Goal: Task Accomplishment & Management: Use online tool/utility

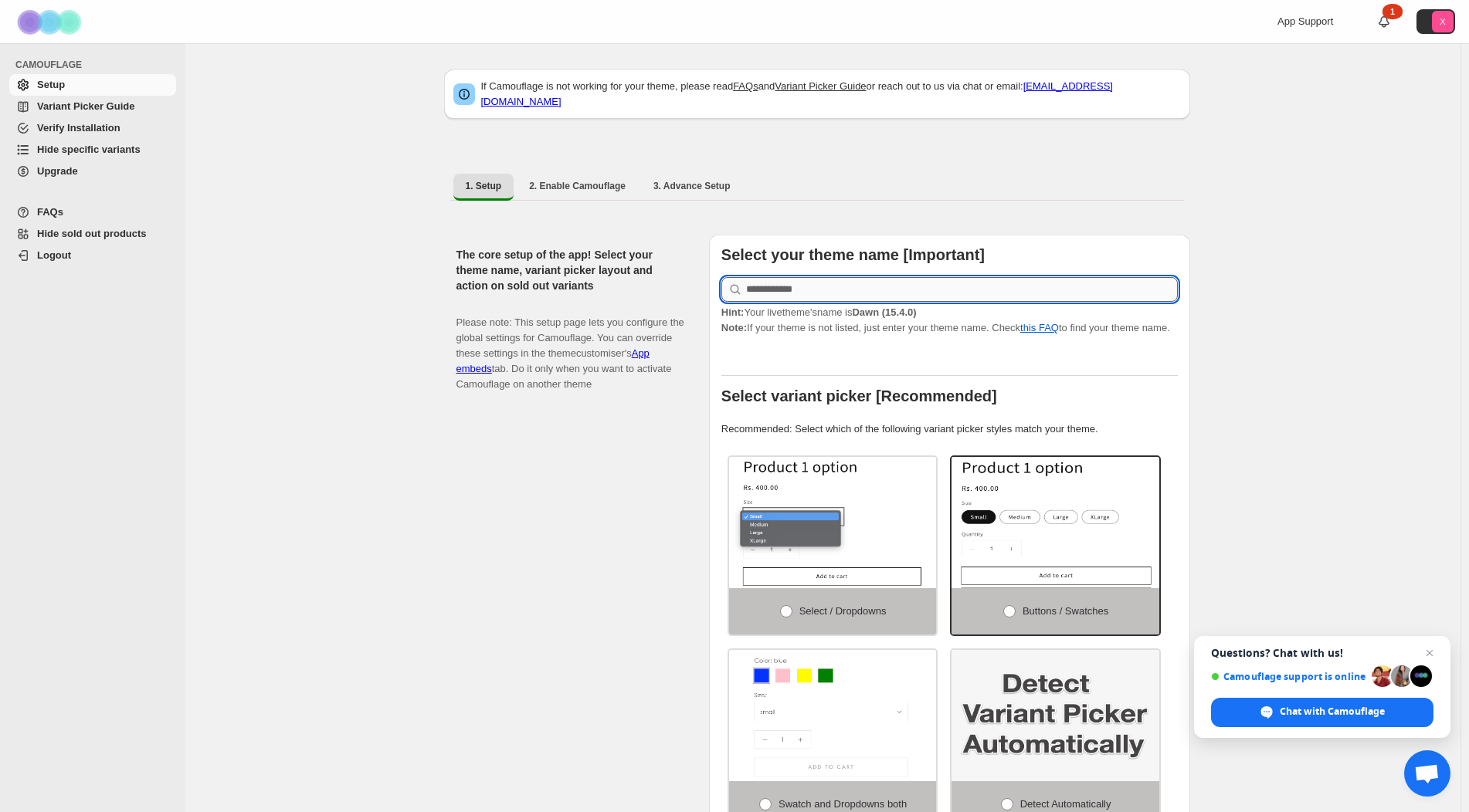
click at [884, 277] on input "text" at bounding box center [961, 289] width 432 height 25
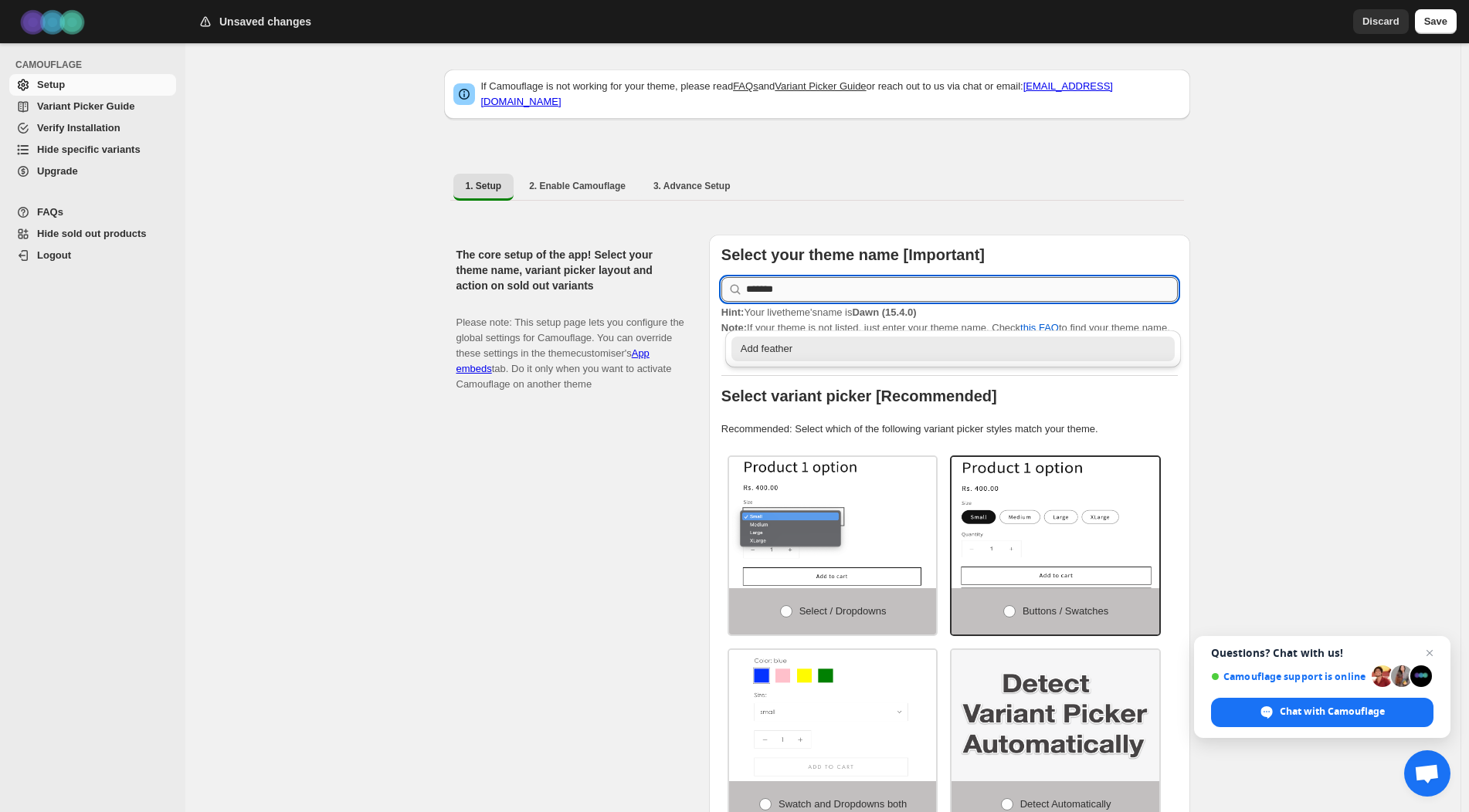
type input "*******"
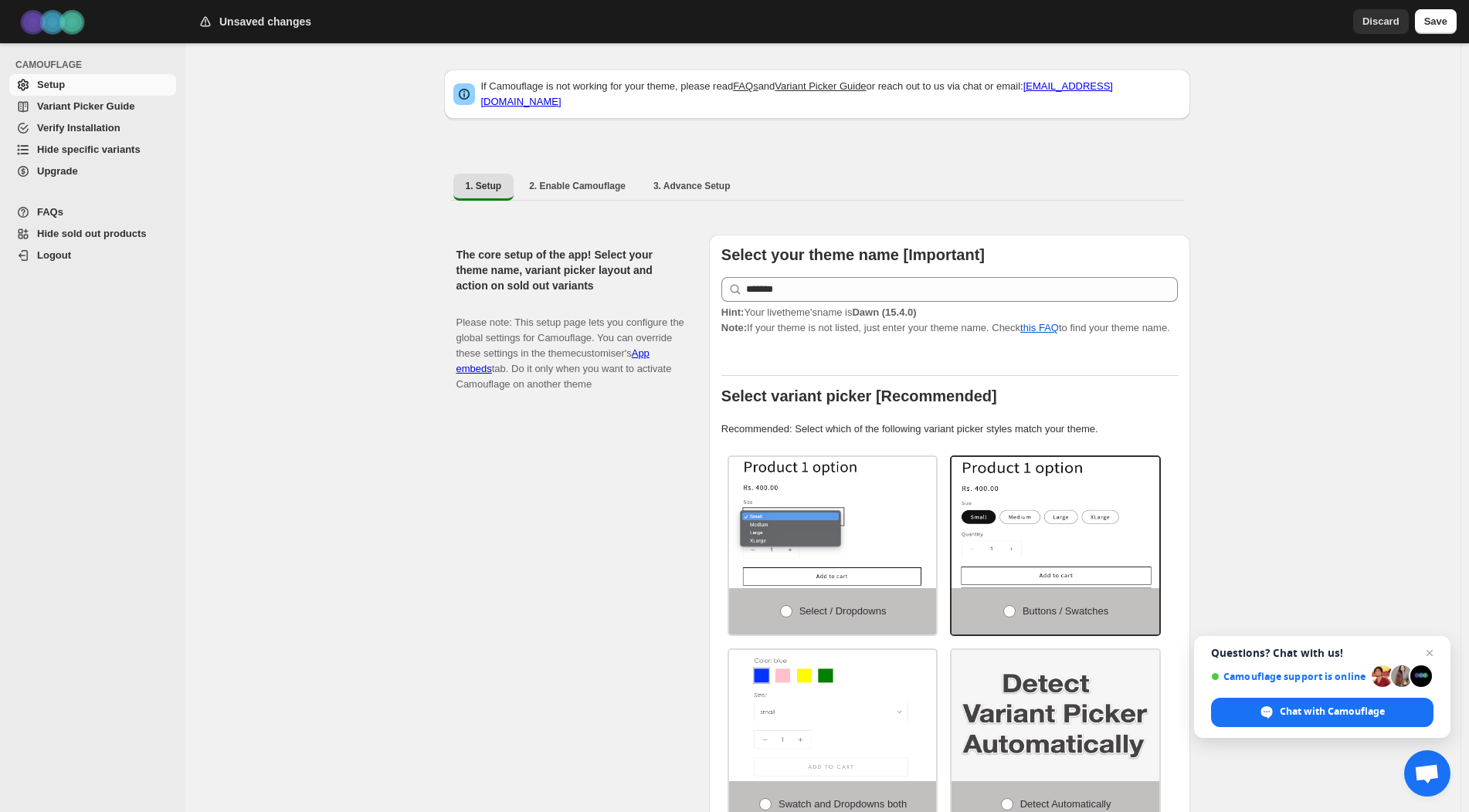
click at [607, 473] on div "The core setup of the app! Select your theme name, variant picker layout and ac…" at bounding box center [577, 555] width 240 height 641
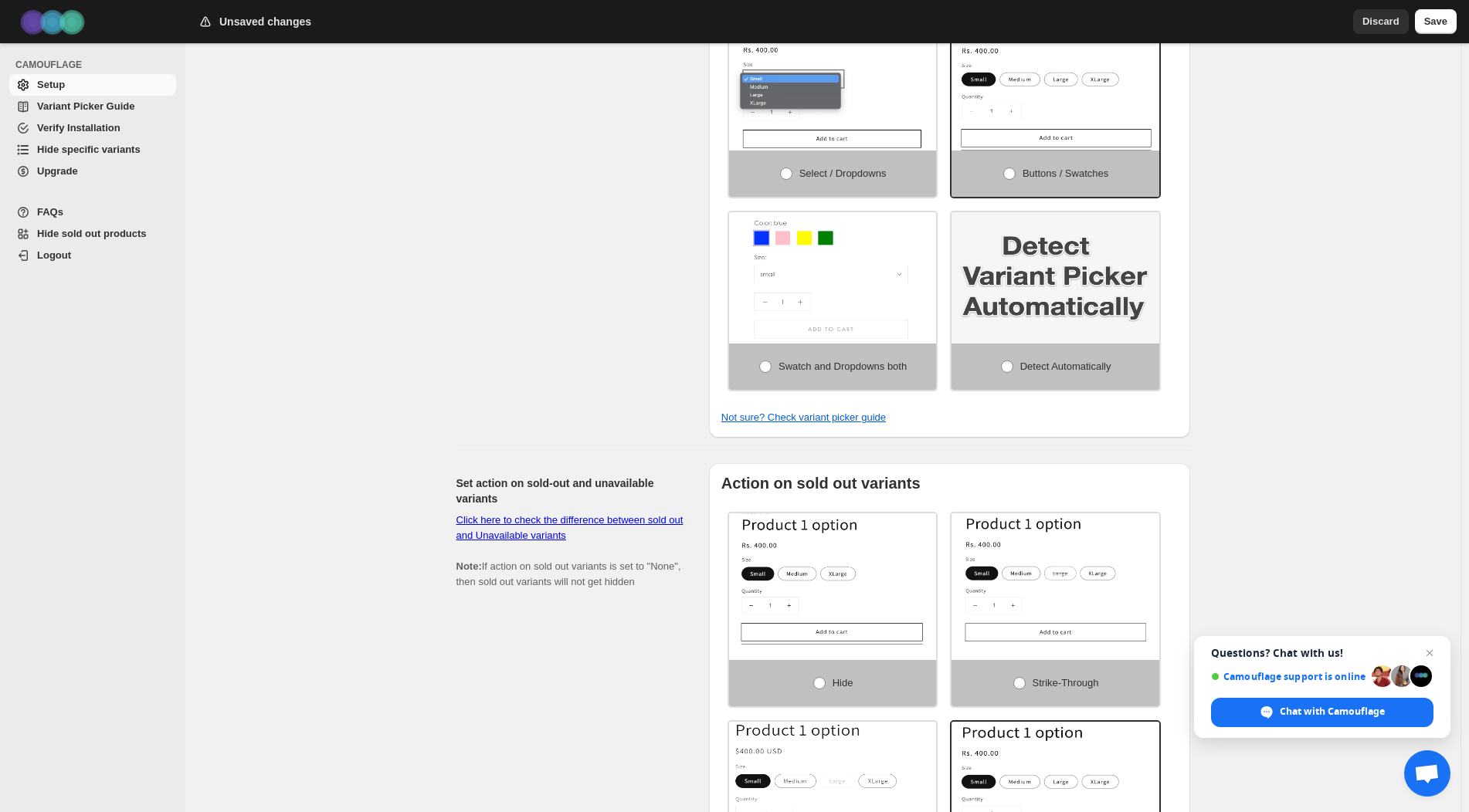
scroll to position [463, 0]
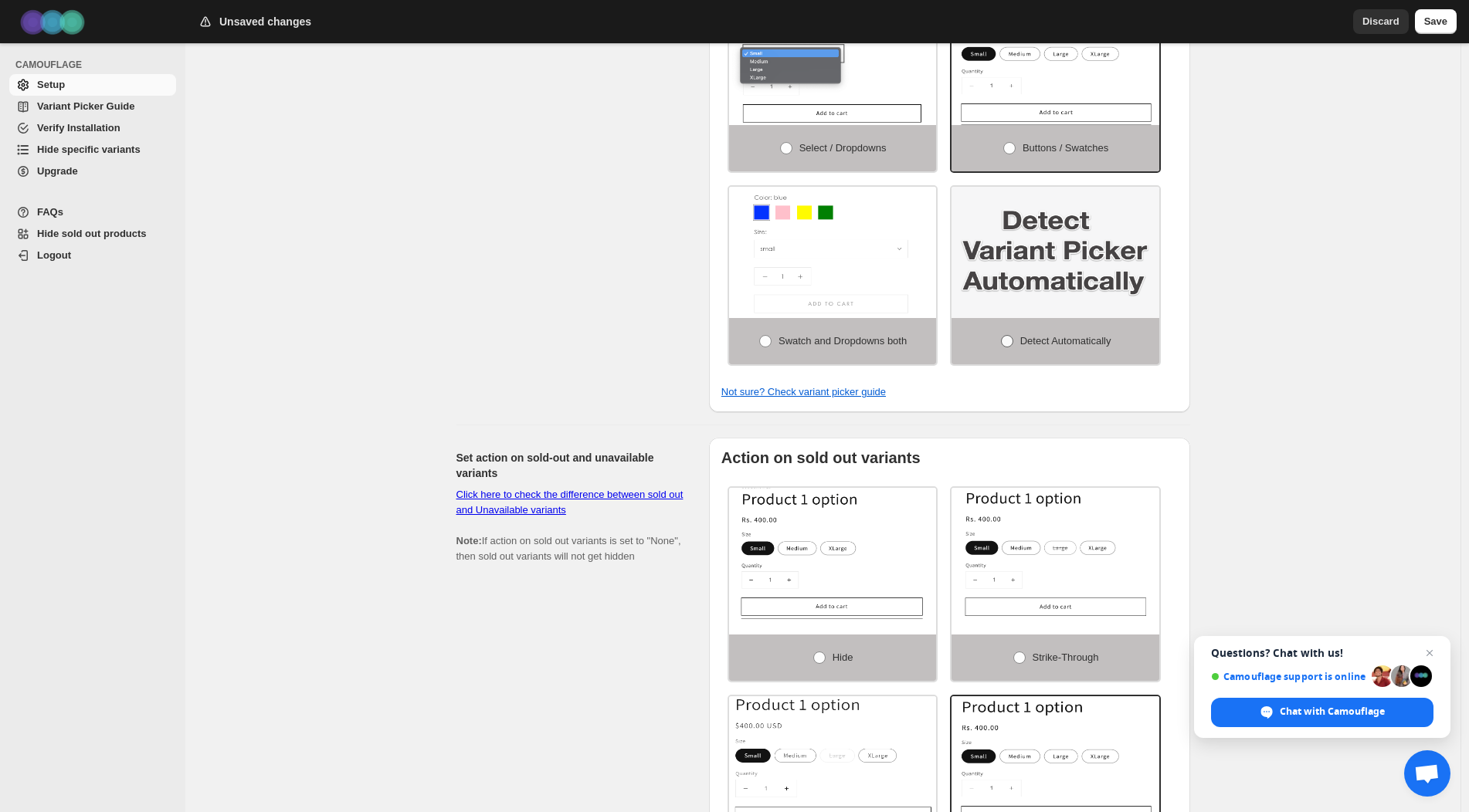
click at [1011, 335] on span at bounding box center [1007, 341] width 13 height 13
click at [502, 364] on div "The core setup of the app! Select your theme name, variant picker layout and ac…" at bounding box center [577, 92] width 240 height 641
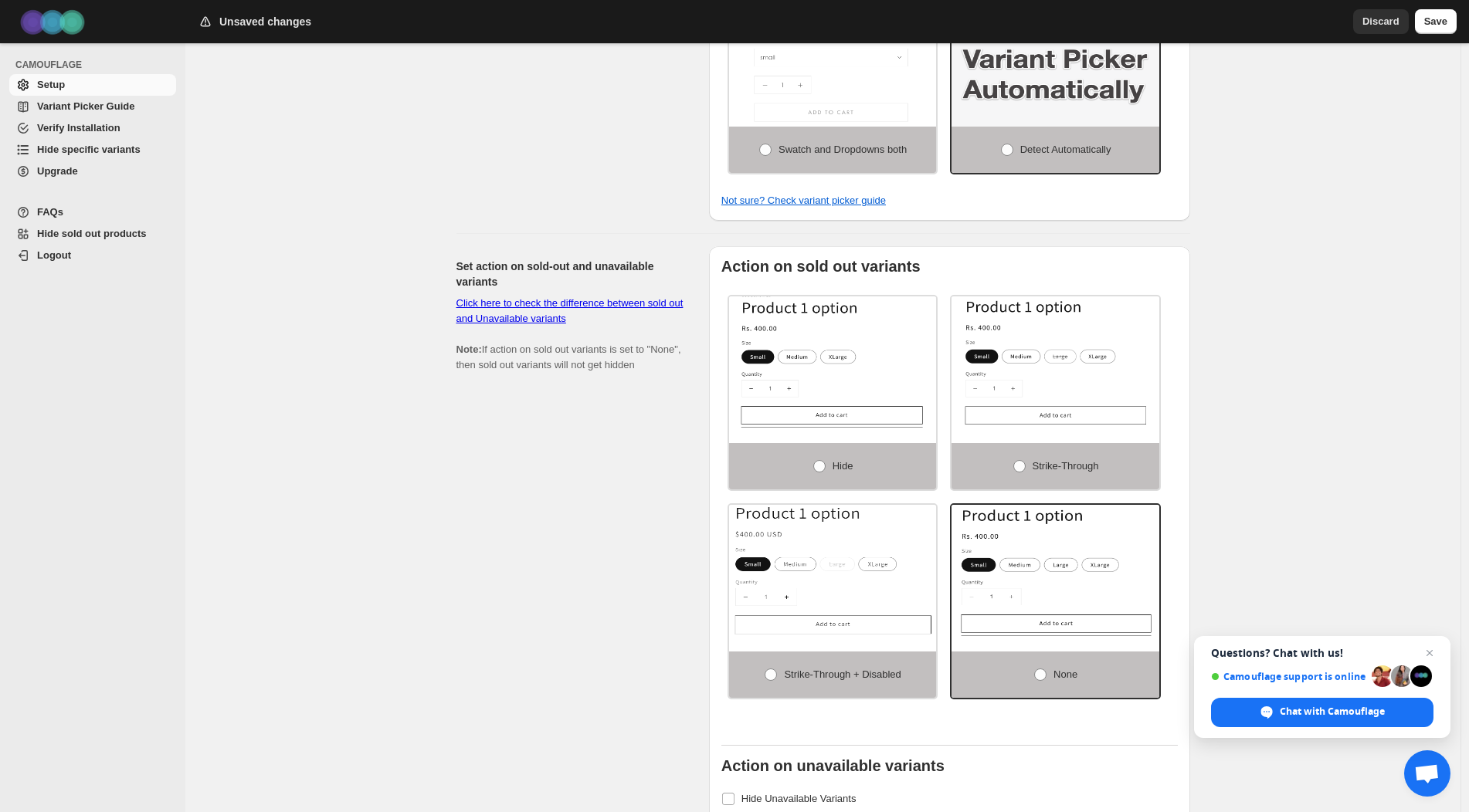
scroll to position [695, 0]
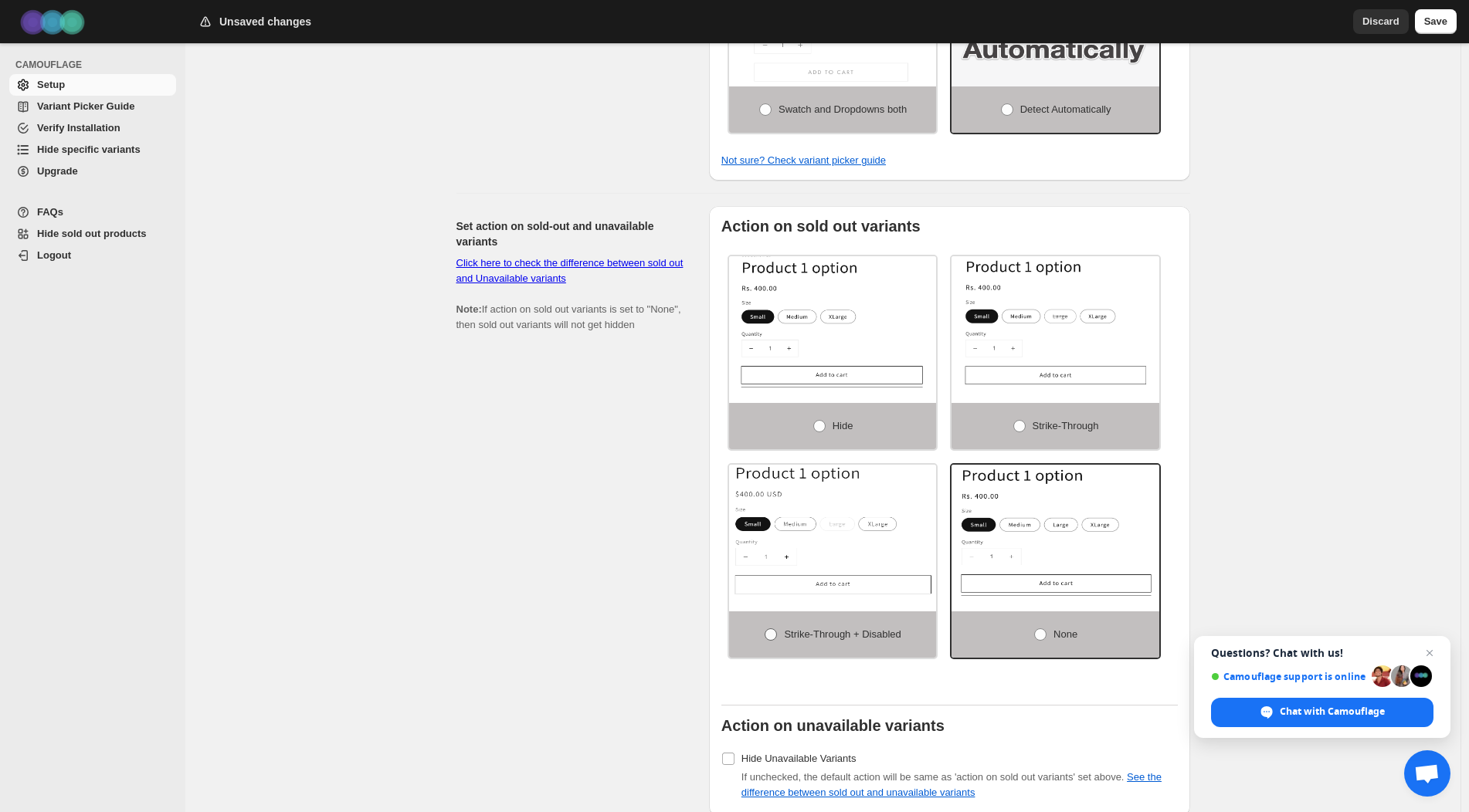
click at [770, 629] on span at bounding box center [771, 635] width 13 height 13
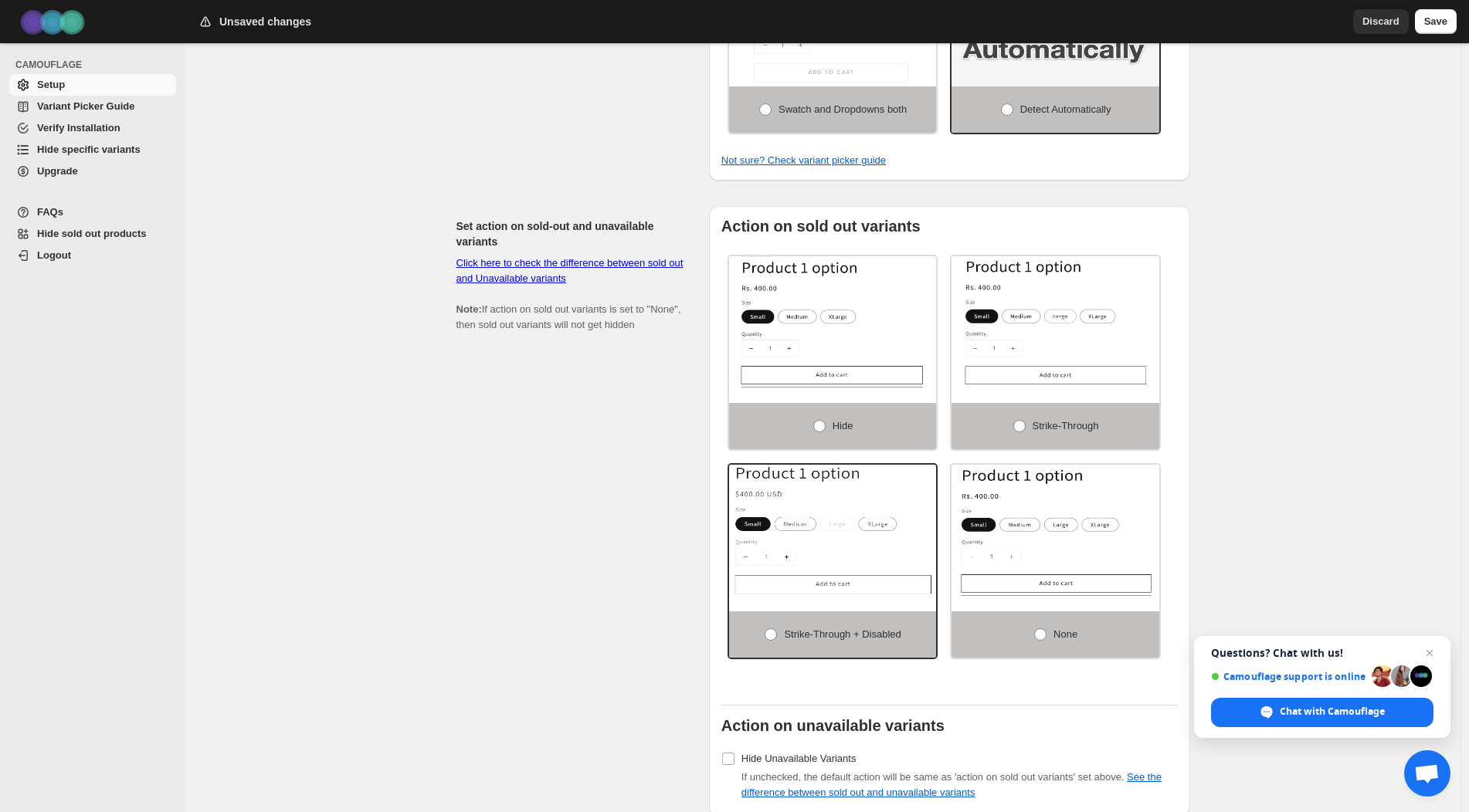
click at [567, 586] on div "Set action on sold-out and unavailable variants Click here to check the differe…" at bounding box center [577, 511] width 240 height 610
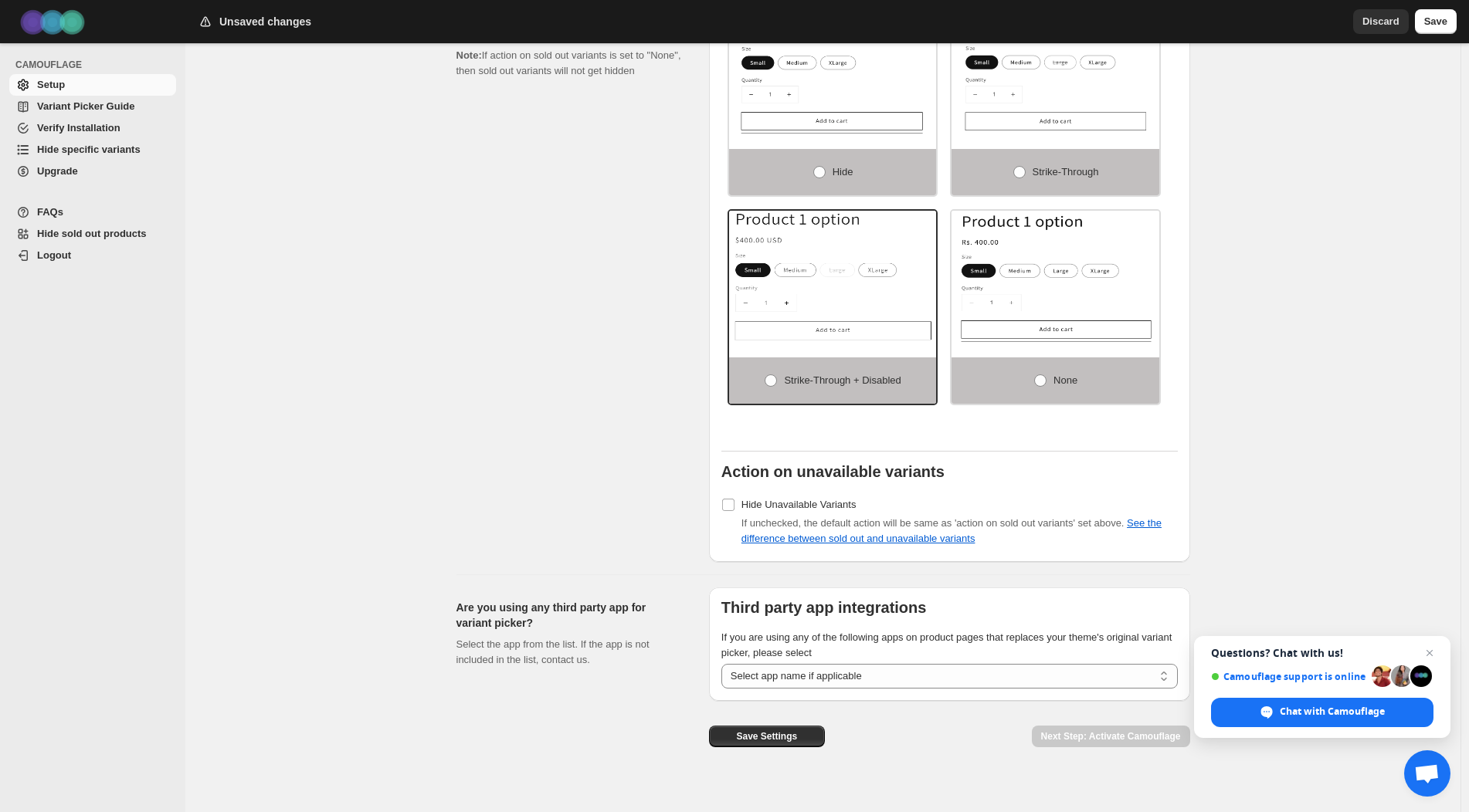
scroll to position [955, 0]
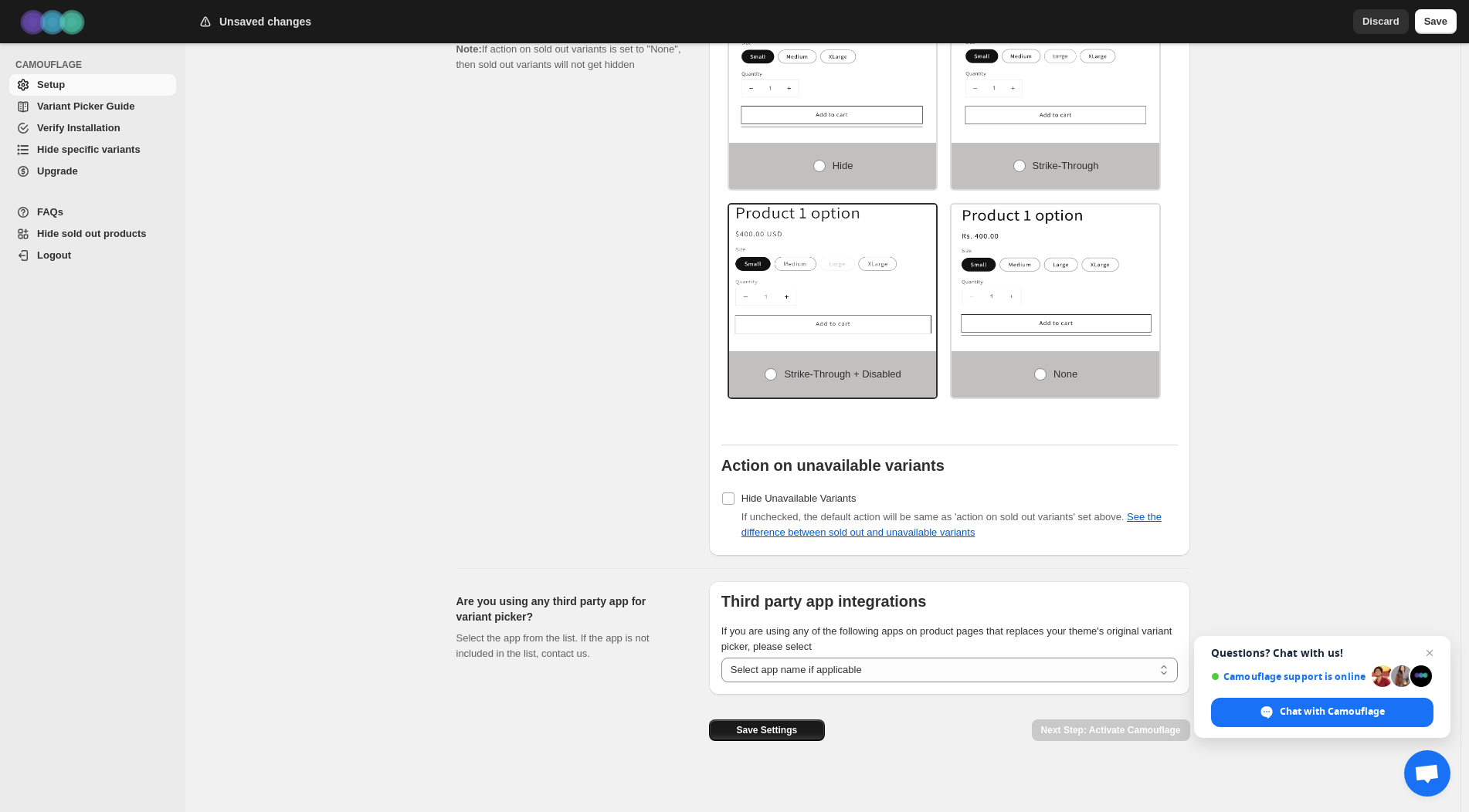
click at [795, 725] on span "Save Settings" at bounding box center [766, 730] width 61 height 13
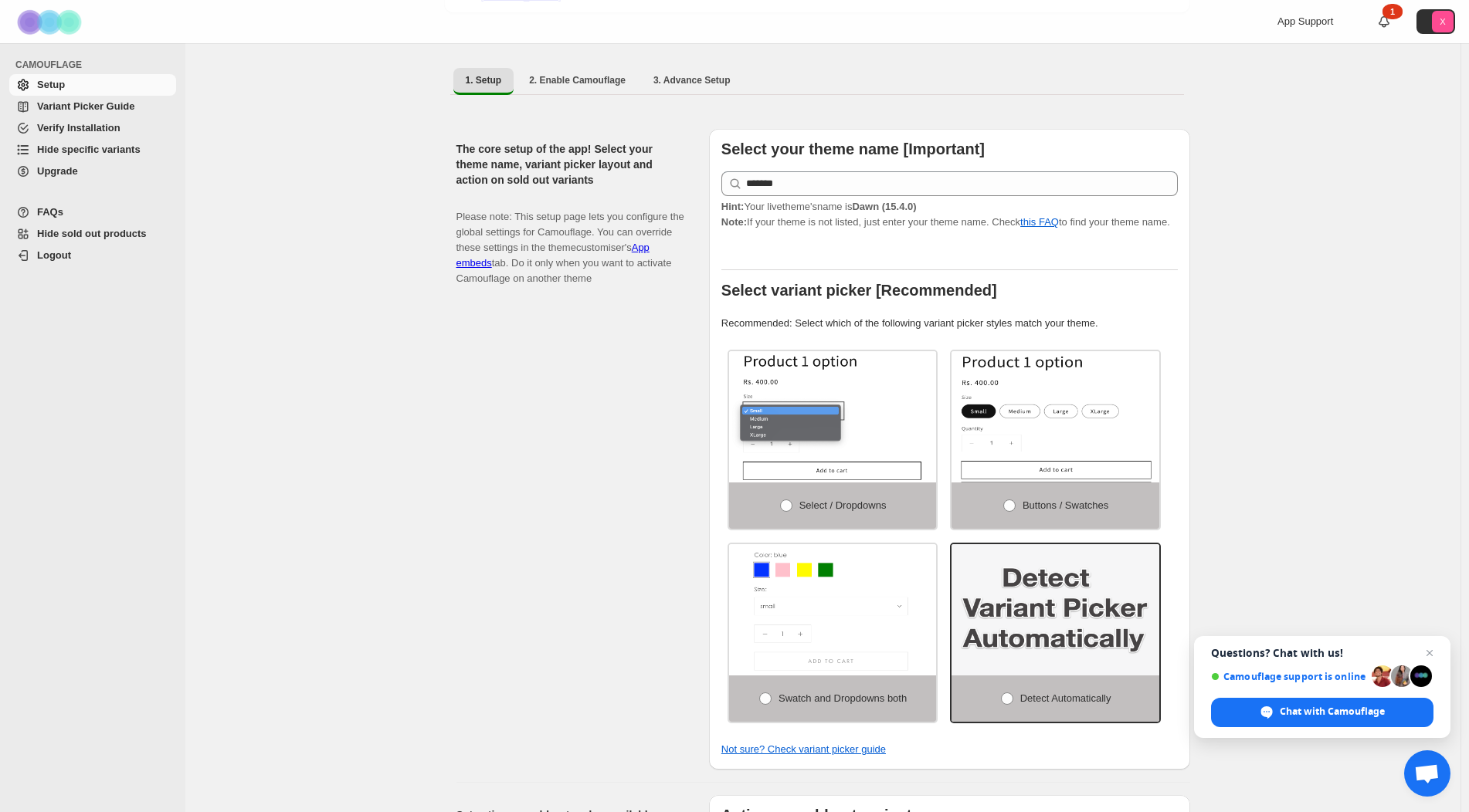
scroll to position [0, 0]
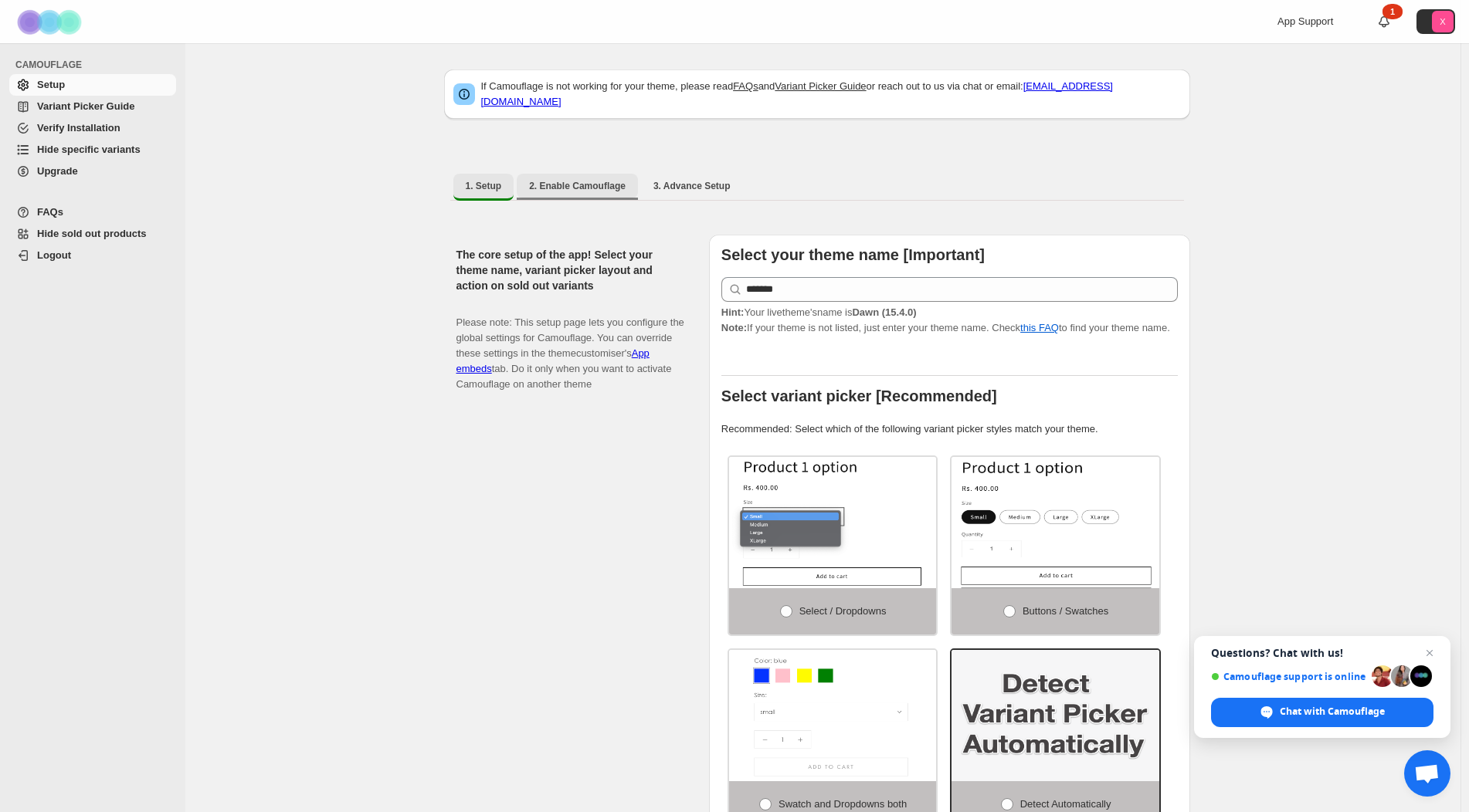
click at [548, 182] on span "2. Enable Camouflage" at bounding box center [578, 186] width 96 height 13
select select "**********"
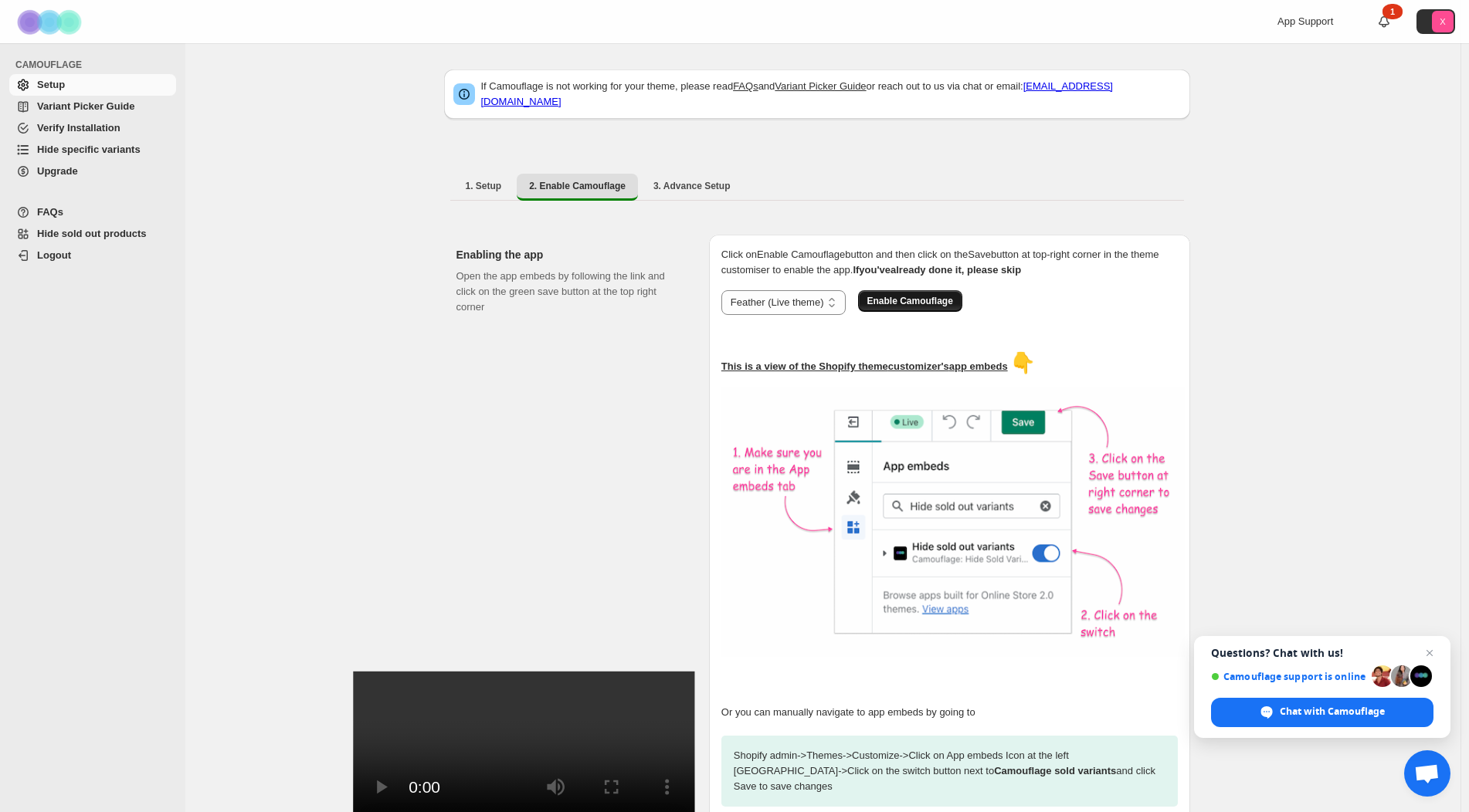
click at [921, 295] on span "Enable Camouflage" at bounding box center [910, 301] width 86 height 13
click at [696, 180] on span "3. Advance Setup" at bounding box center [691, 186] width 77 height 13
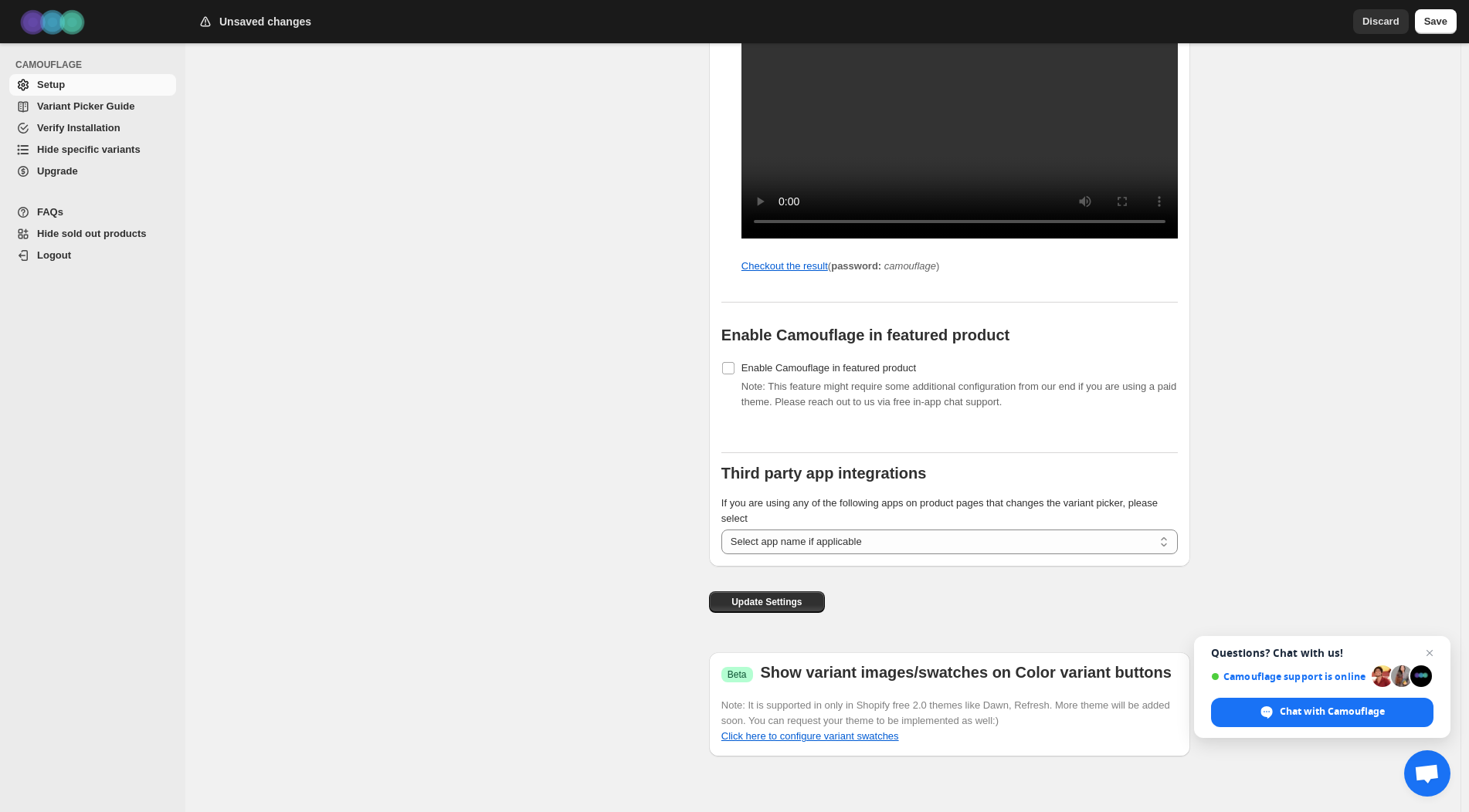
scroll to position [1457, 0]
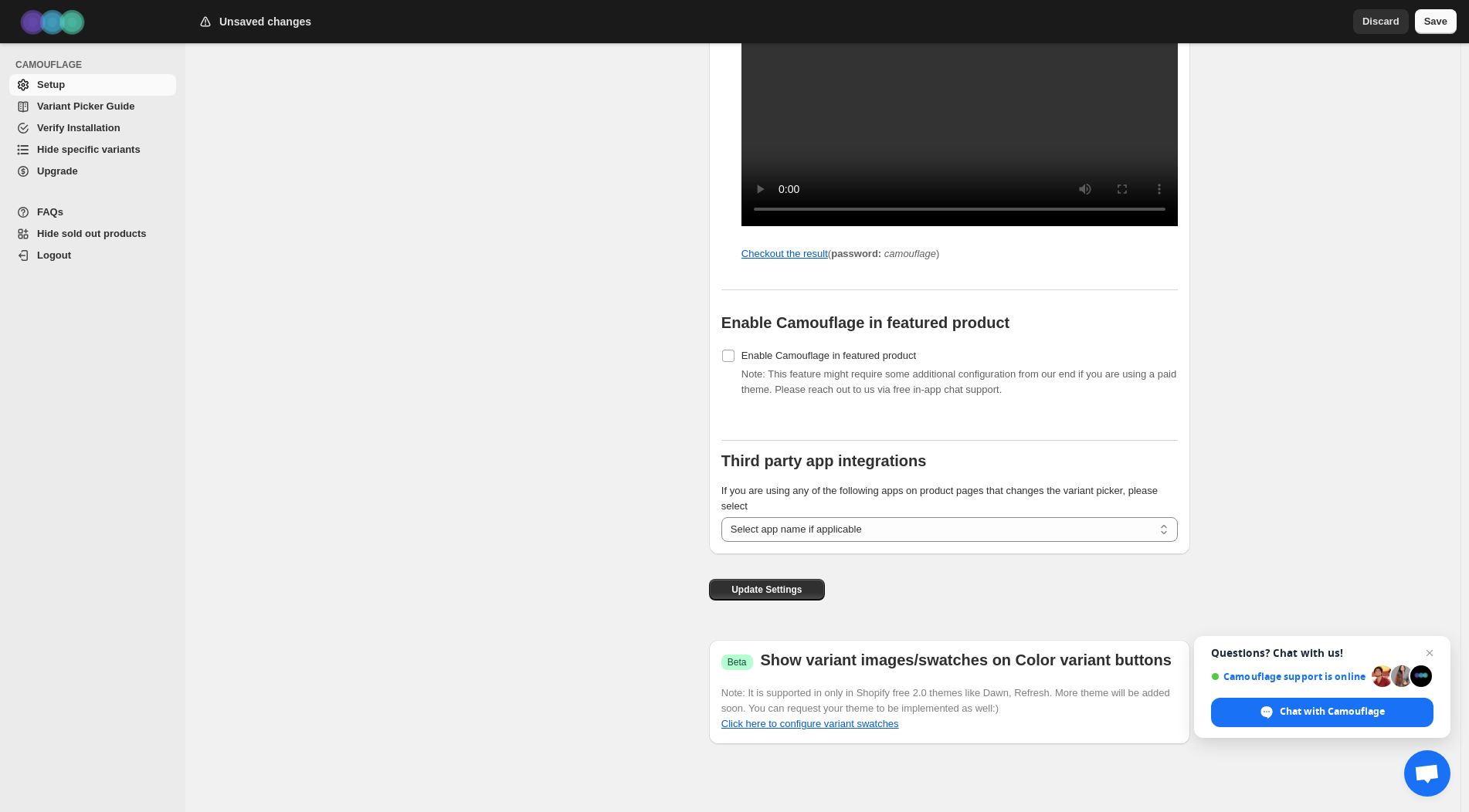
click at [1431, 24] on span "Save" at bounding box center [1435, 21] width 23 height 15
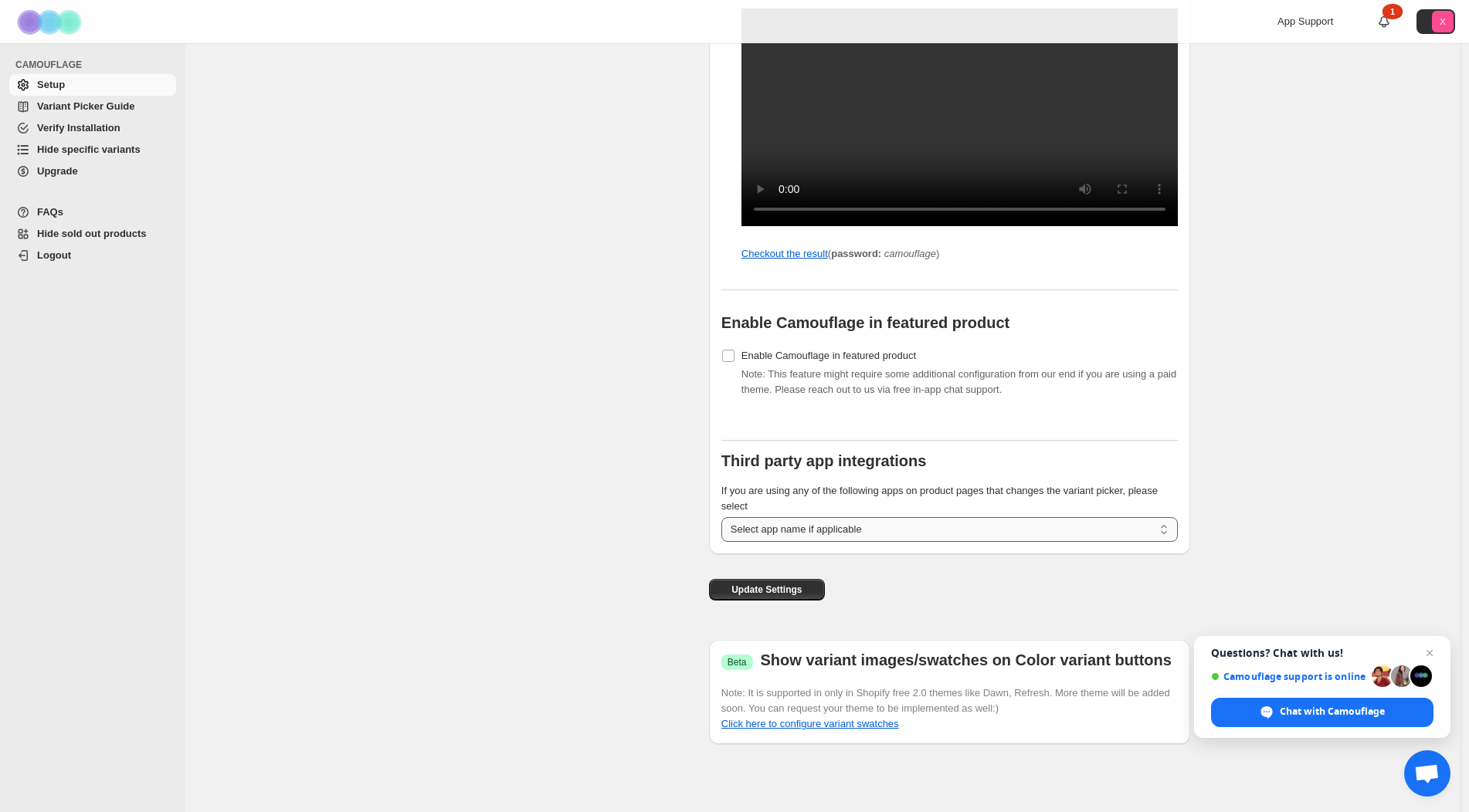
click at [971, 528] on select "**********" at bounding box center [950, 529] width 457 height 25
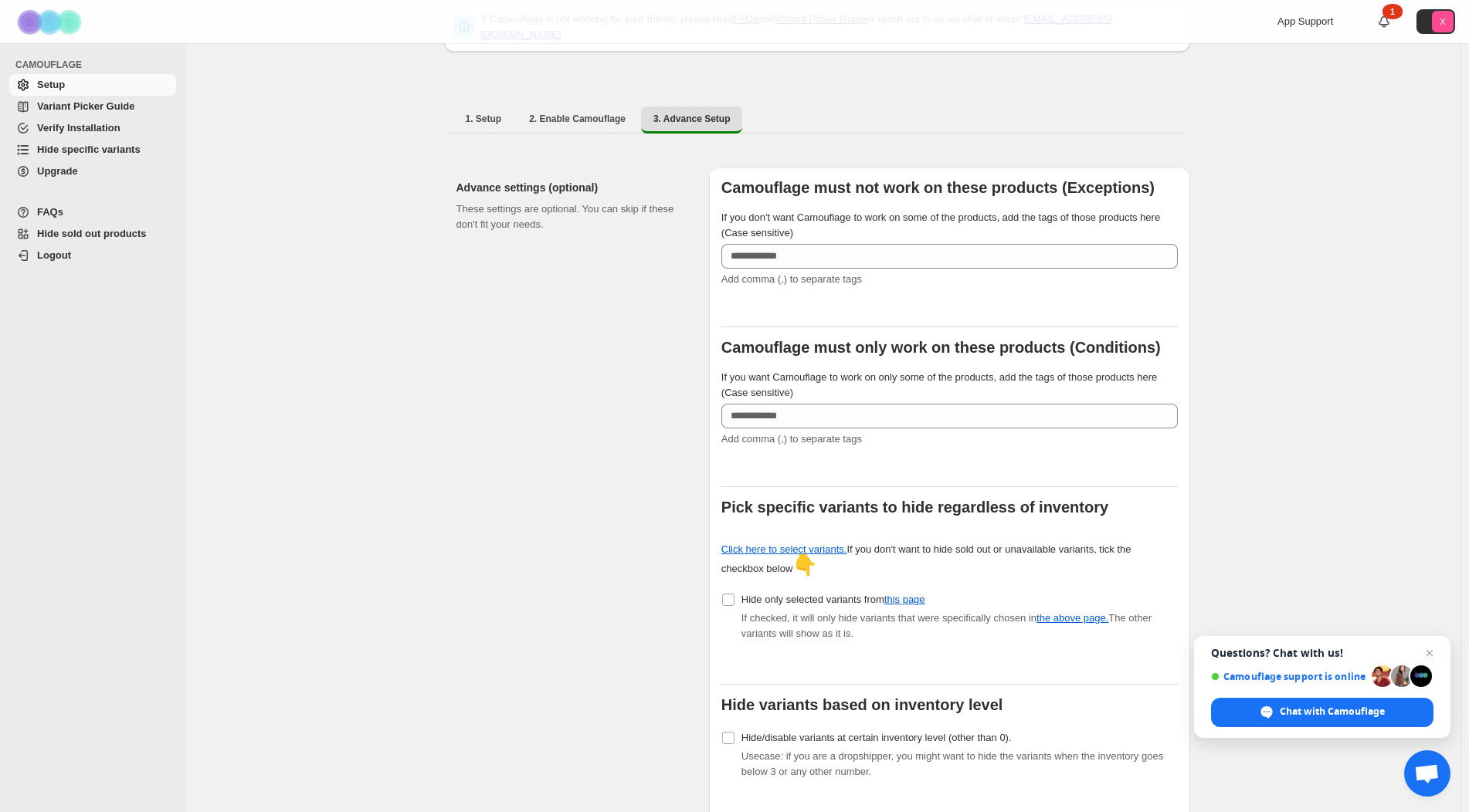
scroll to position [0, 0]
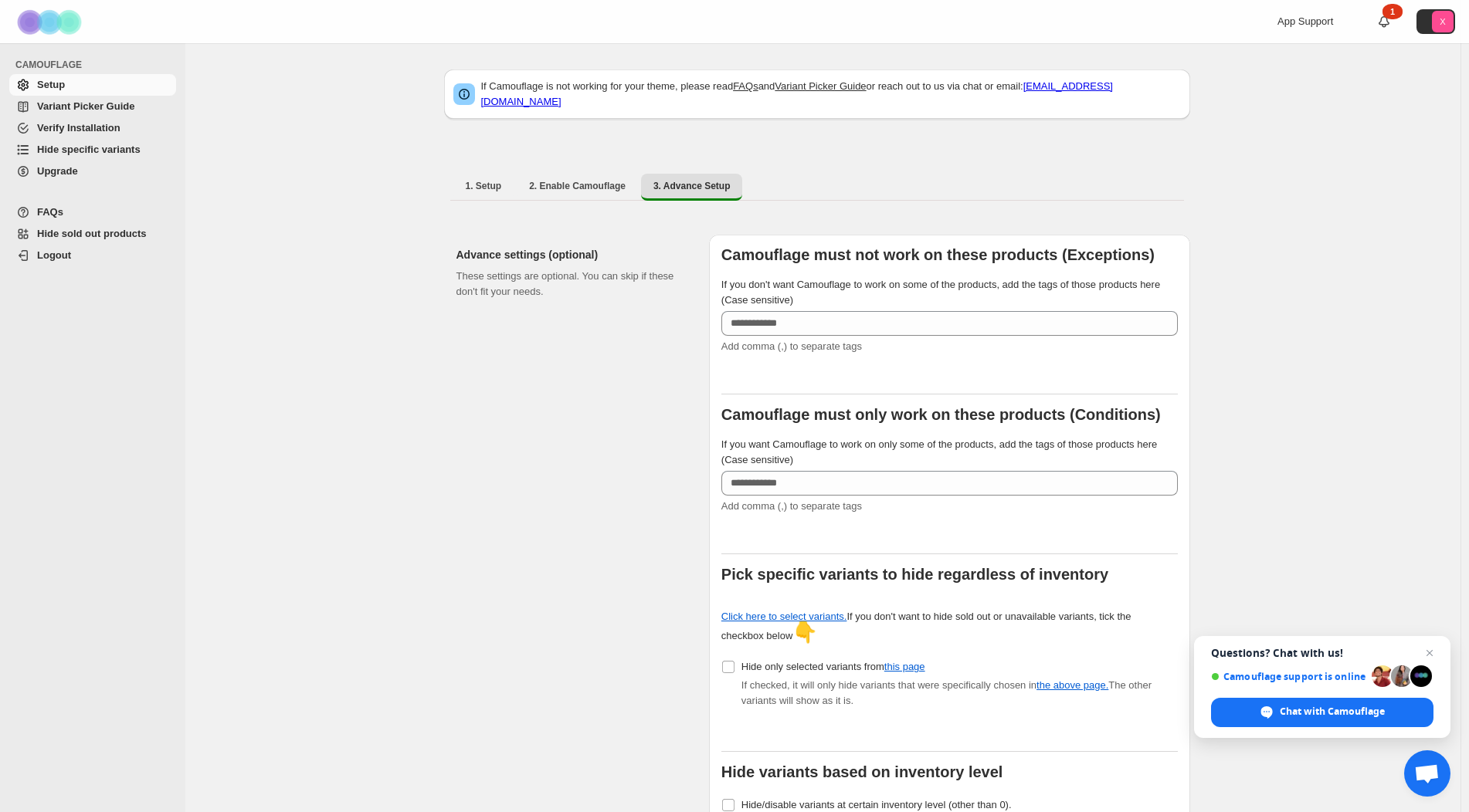
click at [111, 242] on link "Hide sold out products" at bounding box center [92, 234] width 166 height 22
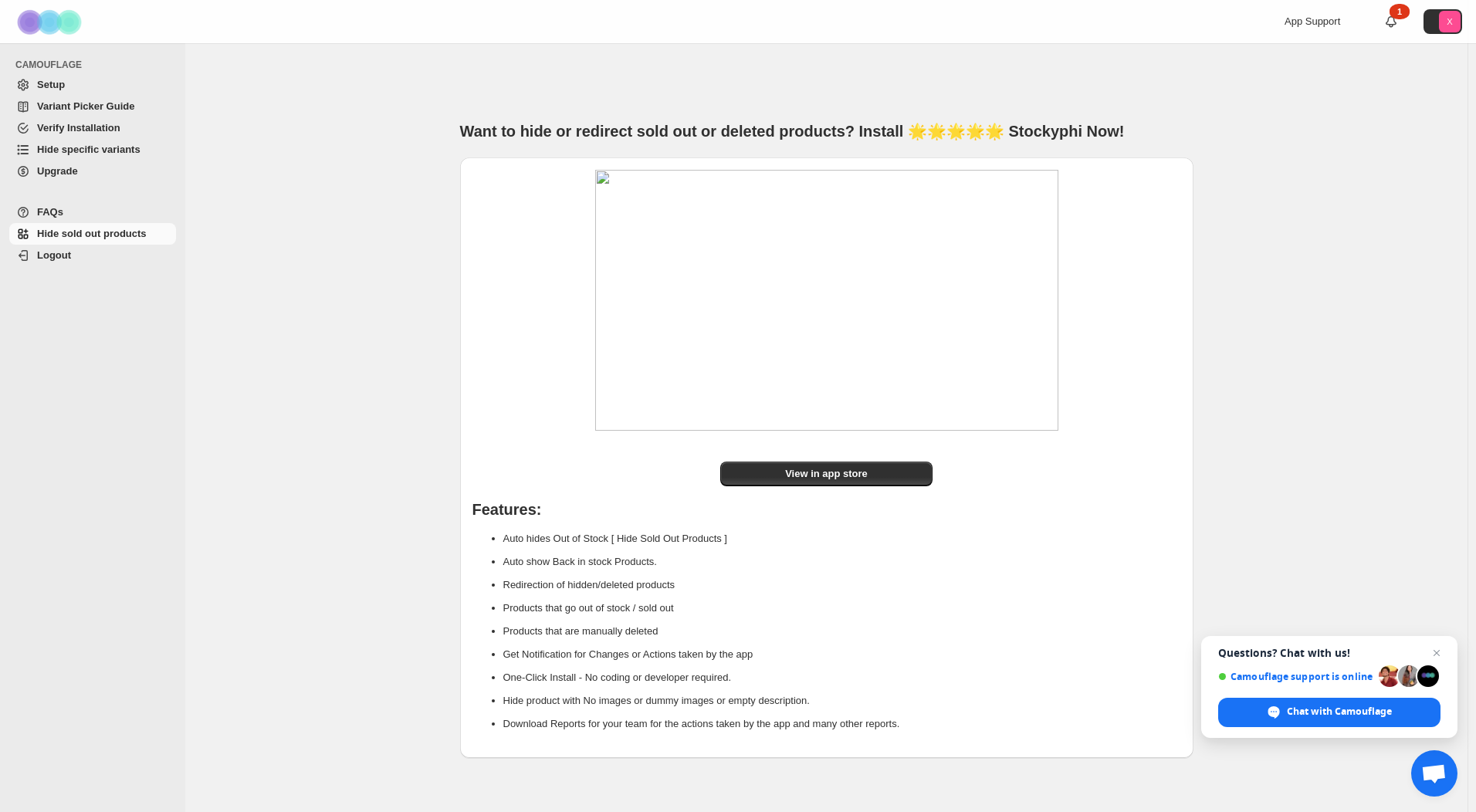
click at [49, 86] on span "Setup" at bounding box center [51, 85] width 28 height 12
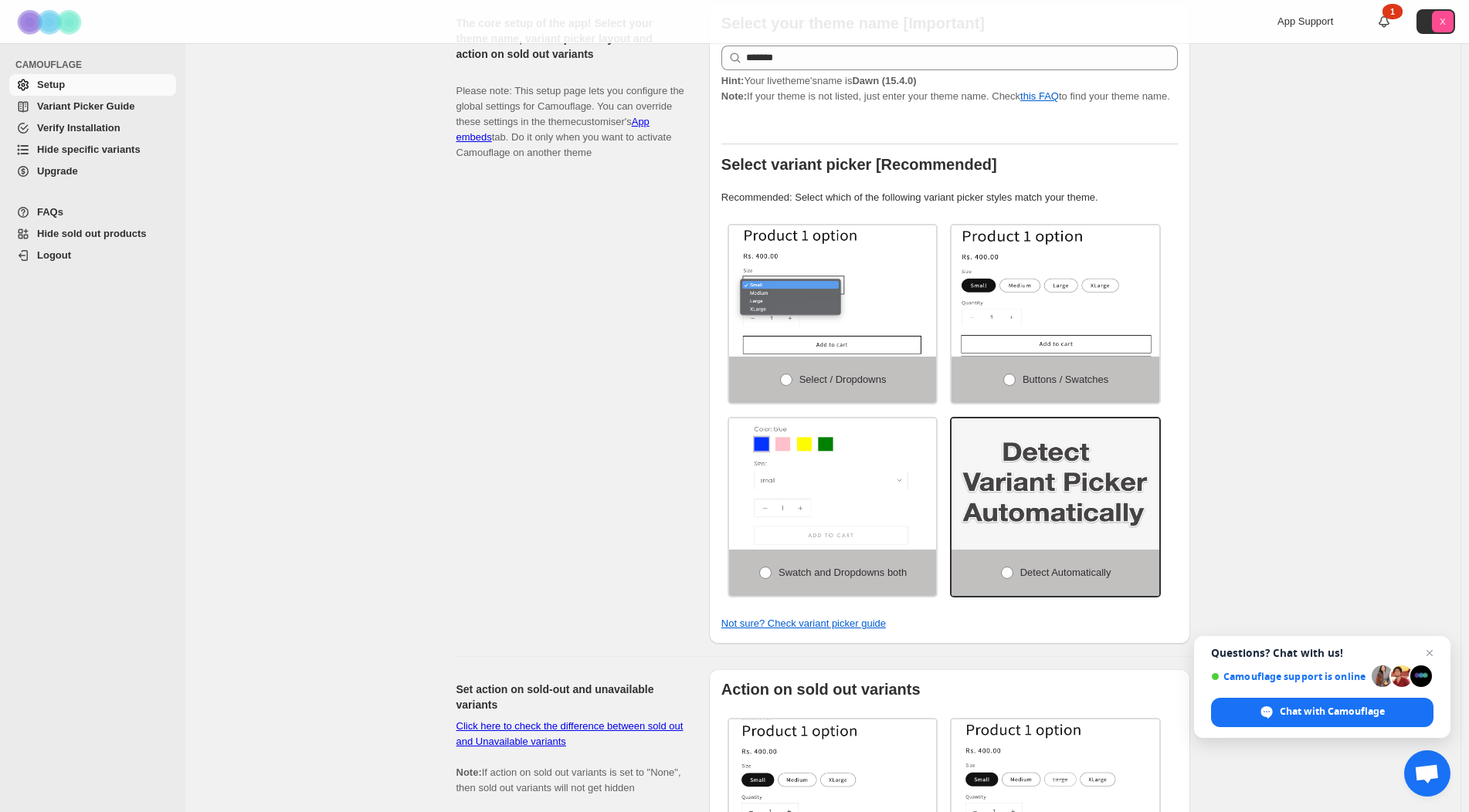
scroll to position [309, 0]
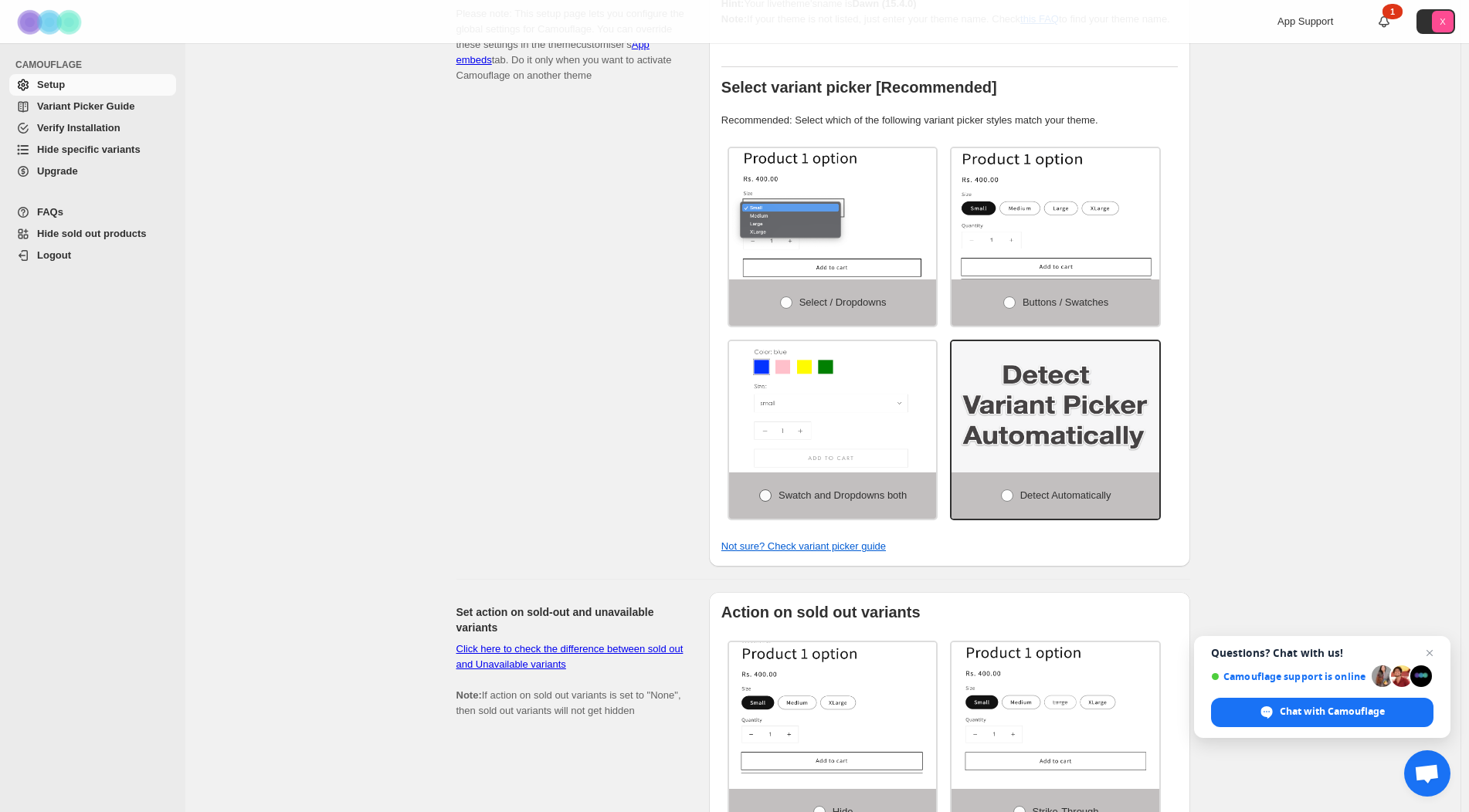
click at [785, 490] on span "Swatch and Dropdowns both" at bounding box center [842, 495] width 128 height 12
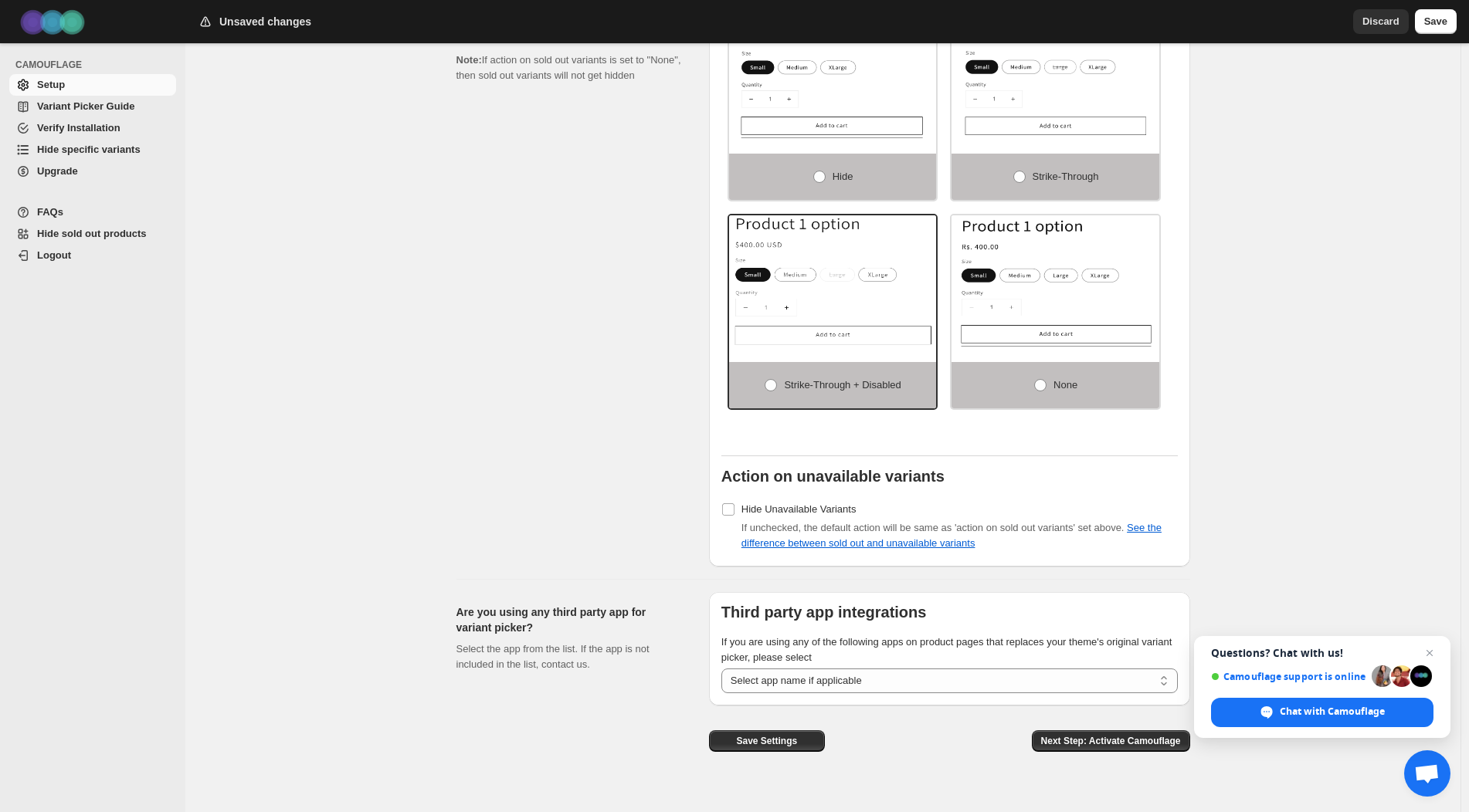
scroll to position [955, 0]
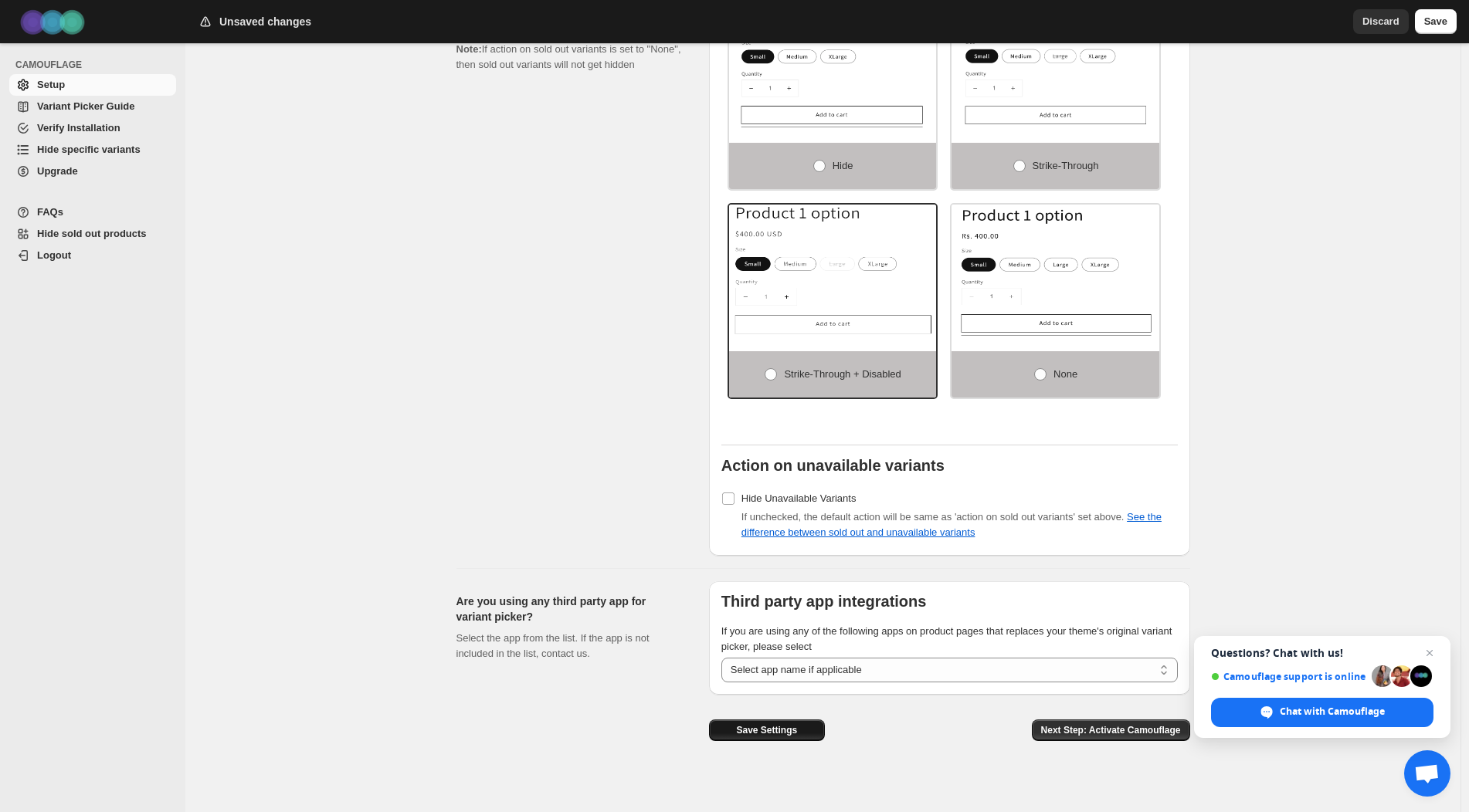
click at [748, 725] on span "Save Settings" at bounding box center [766, 730] width 61 height 13
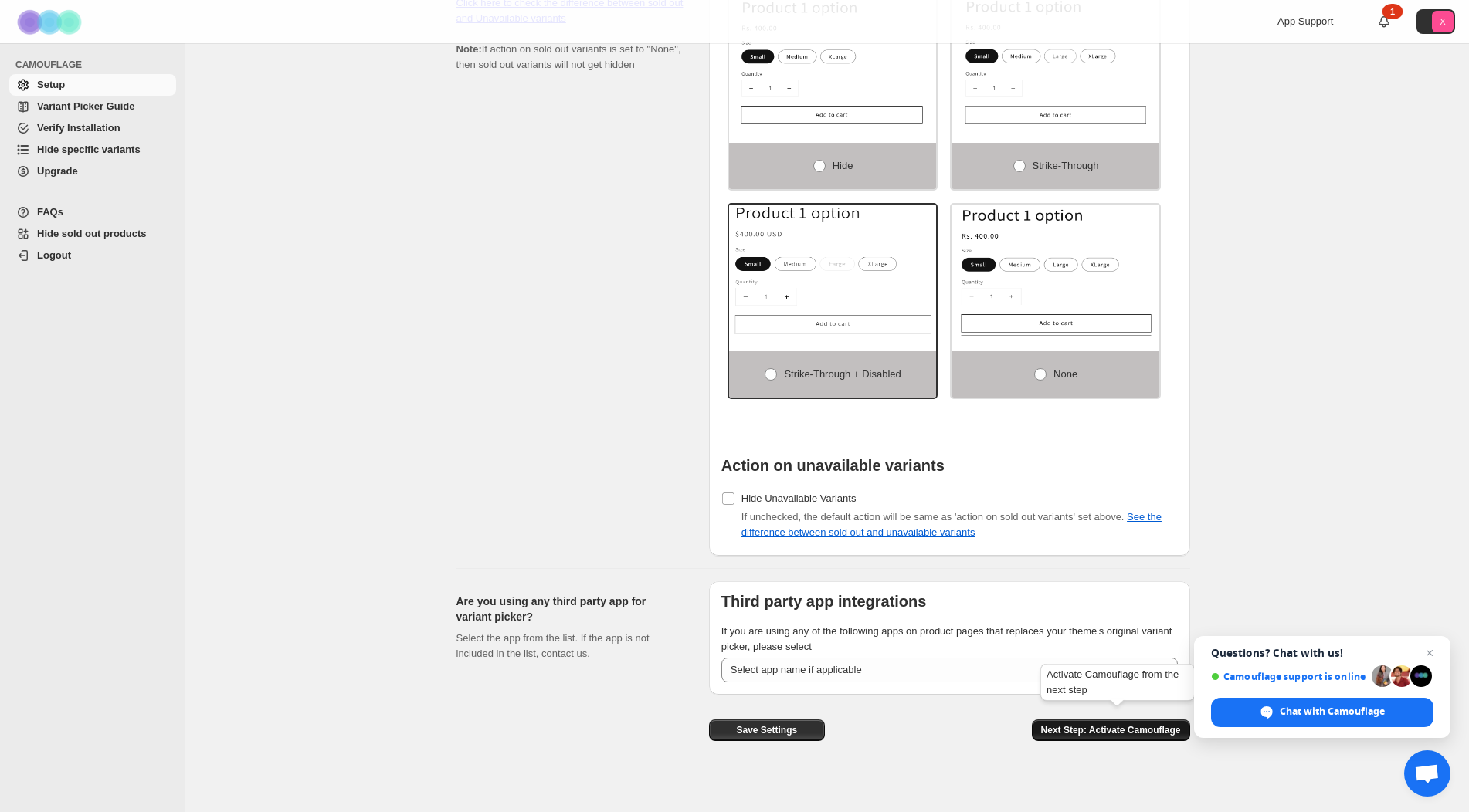
click at [1089, 728] on button "Next Step: Activate Camouflage" at bounding box center [1111, 730] width 158 height 22
select select "**********"
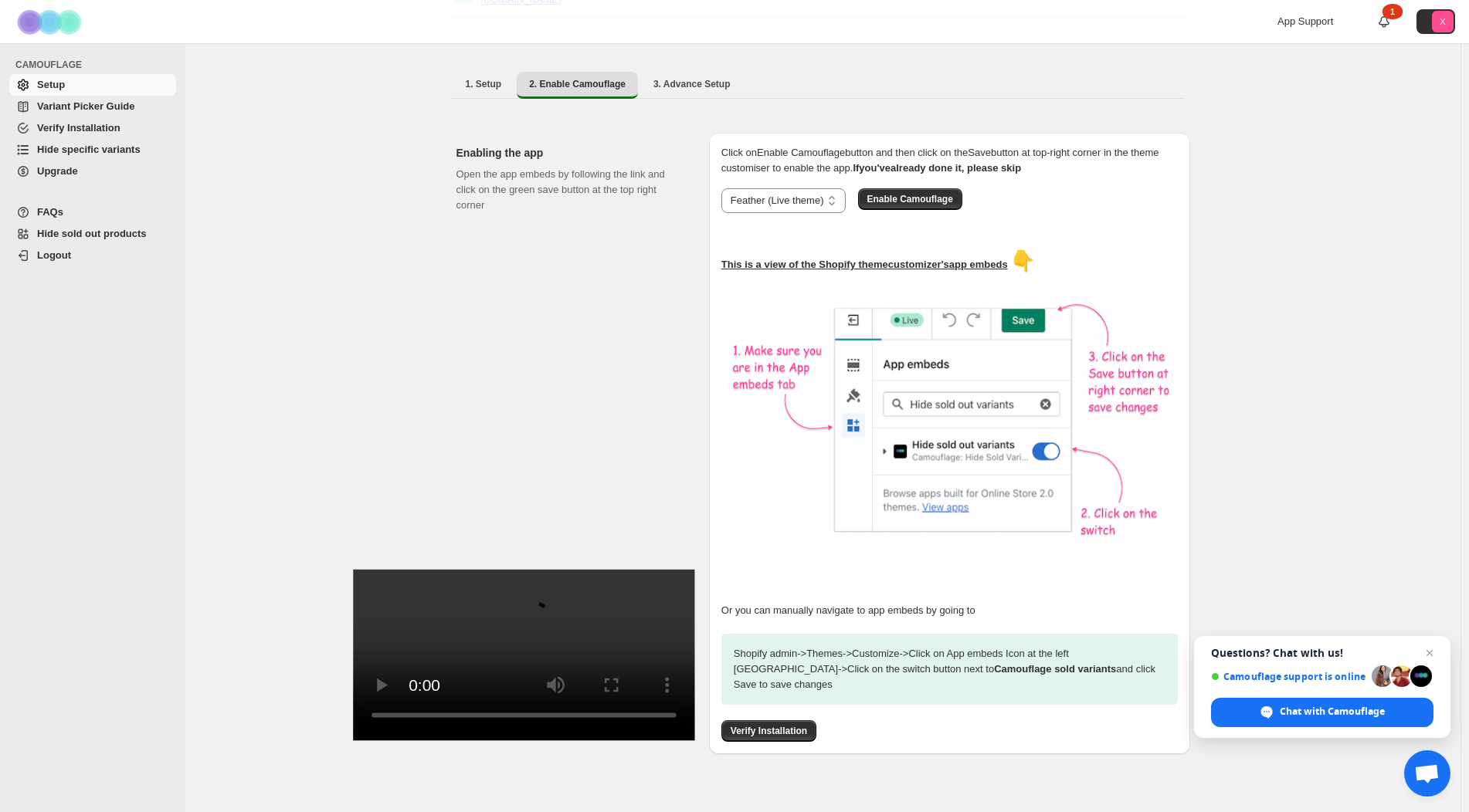
scroll to position [105, 0]
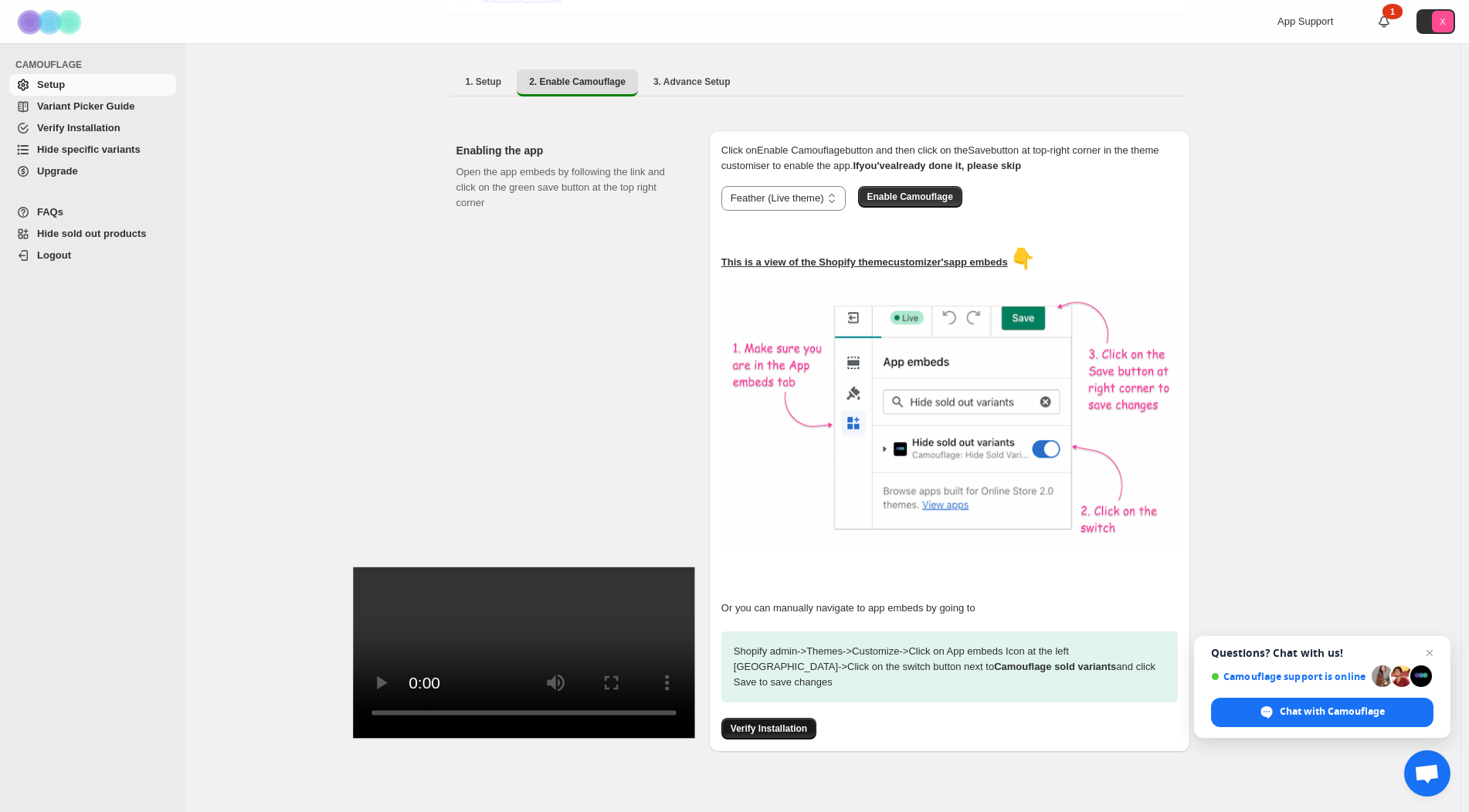
click at [787, 723] on span "Verify Installation" at bounding box center [769, 729] width 76 height 13
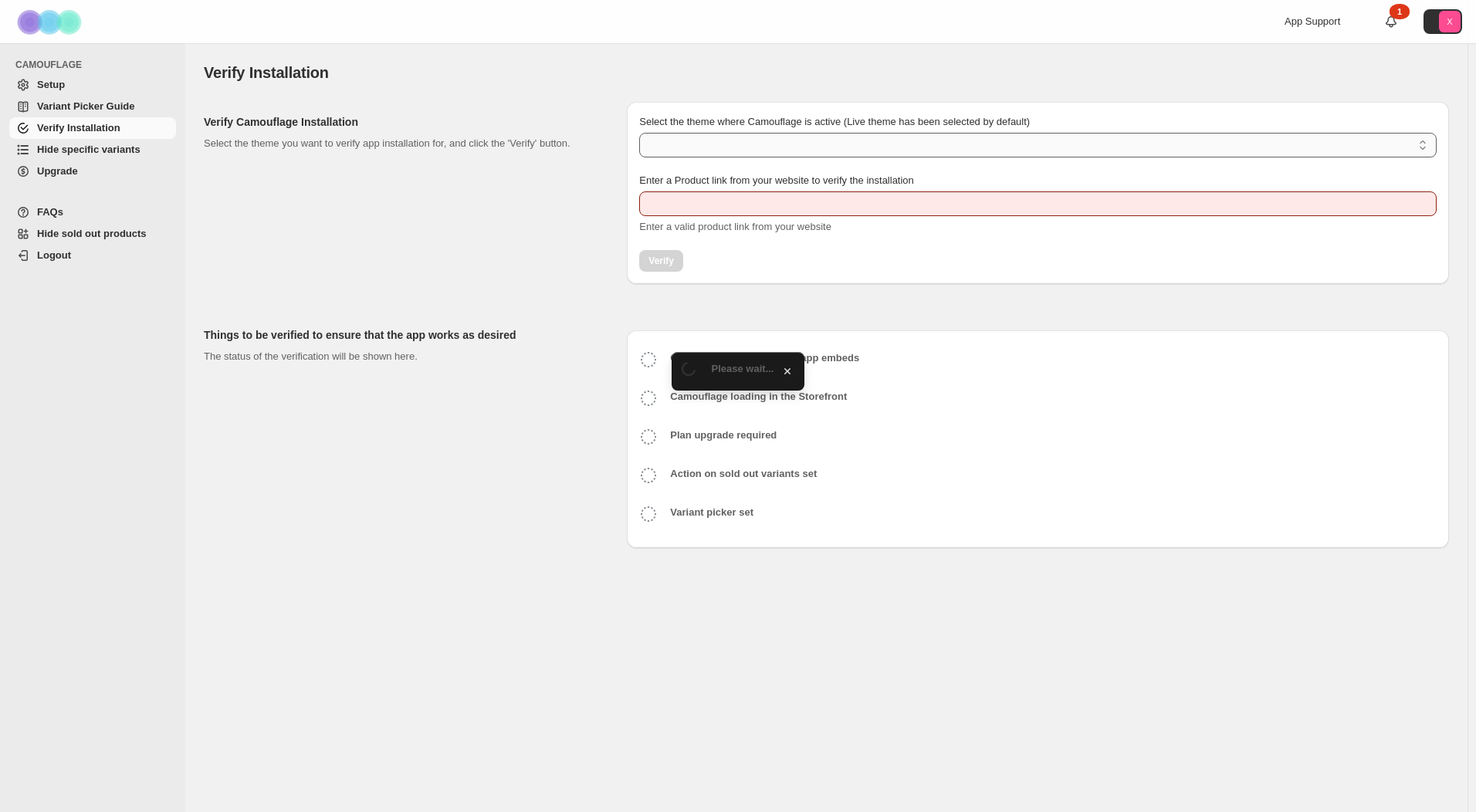
type input "**********"
select select "**********"
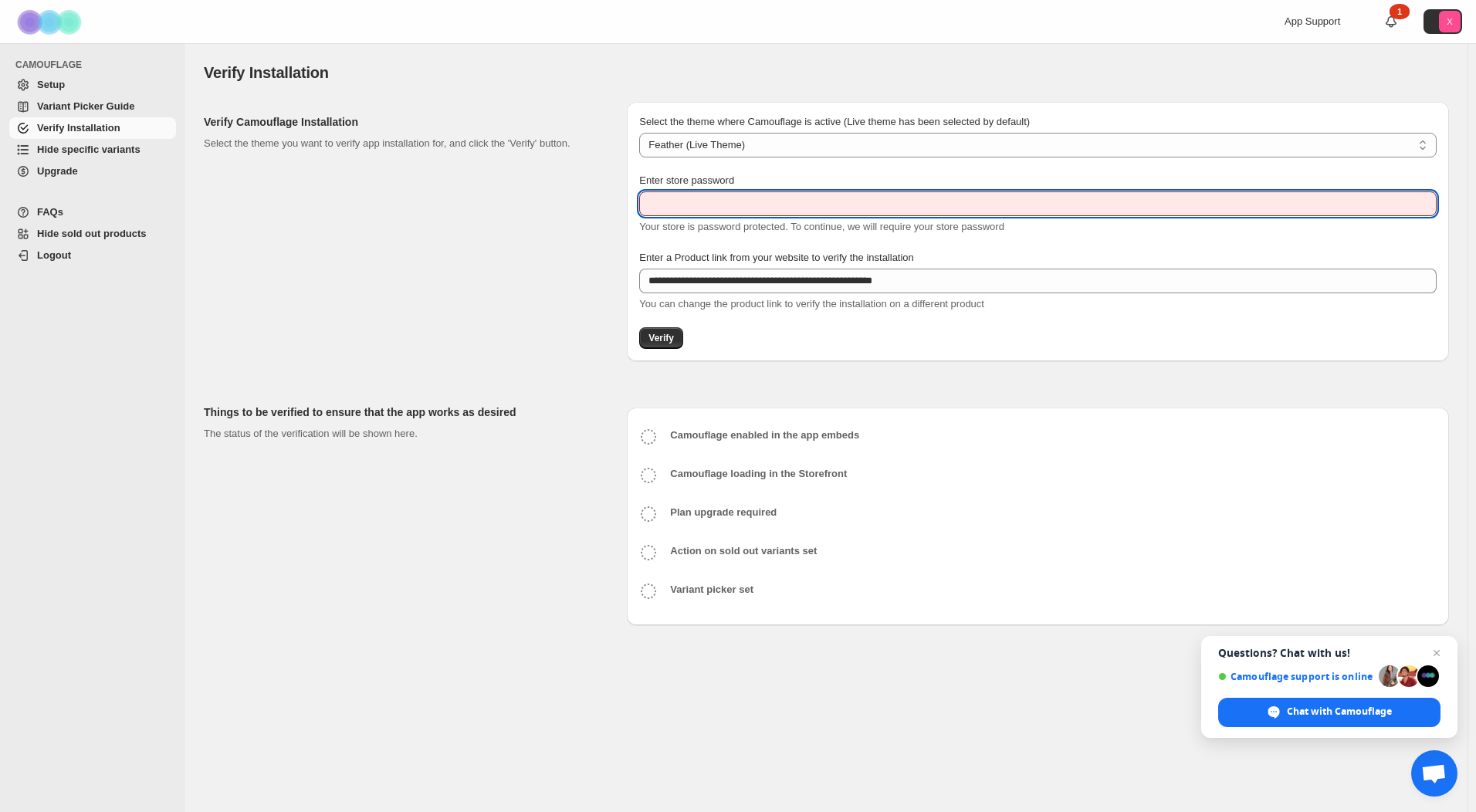
click at [690, 212] on input "Enter store password" at bounding box center [1038, 204] width 798 height 25
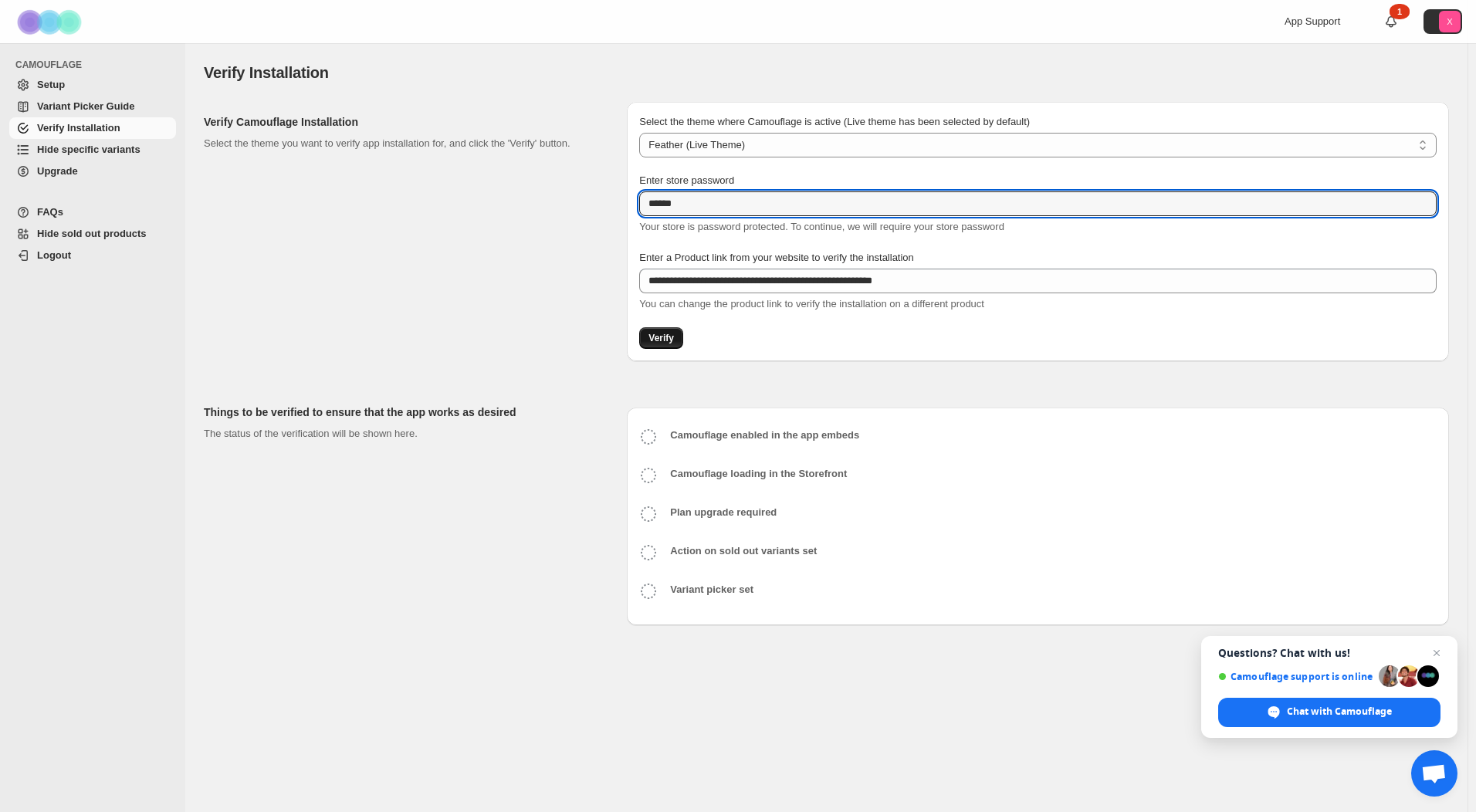
type input "******"
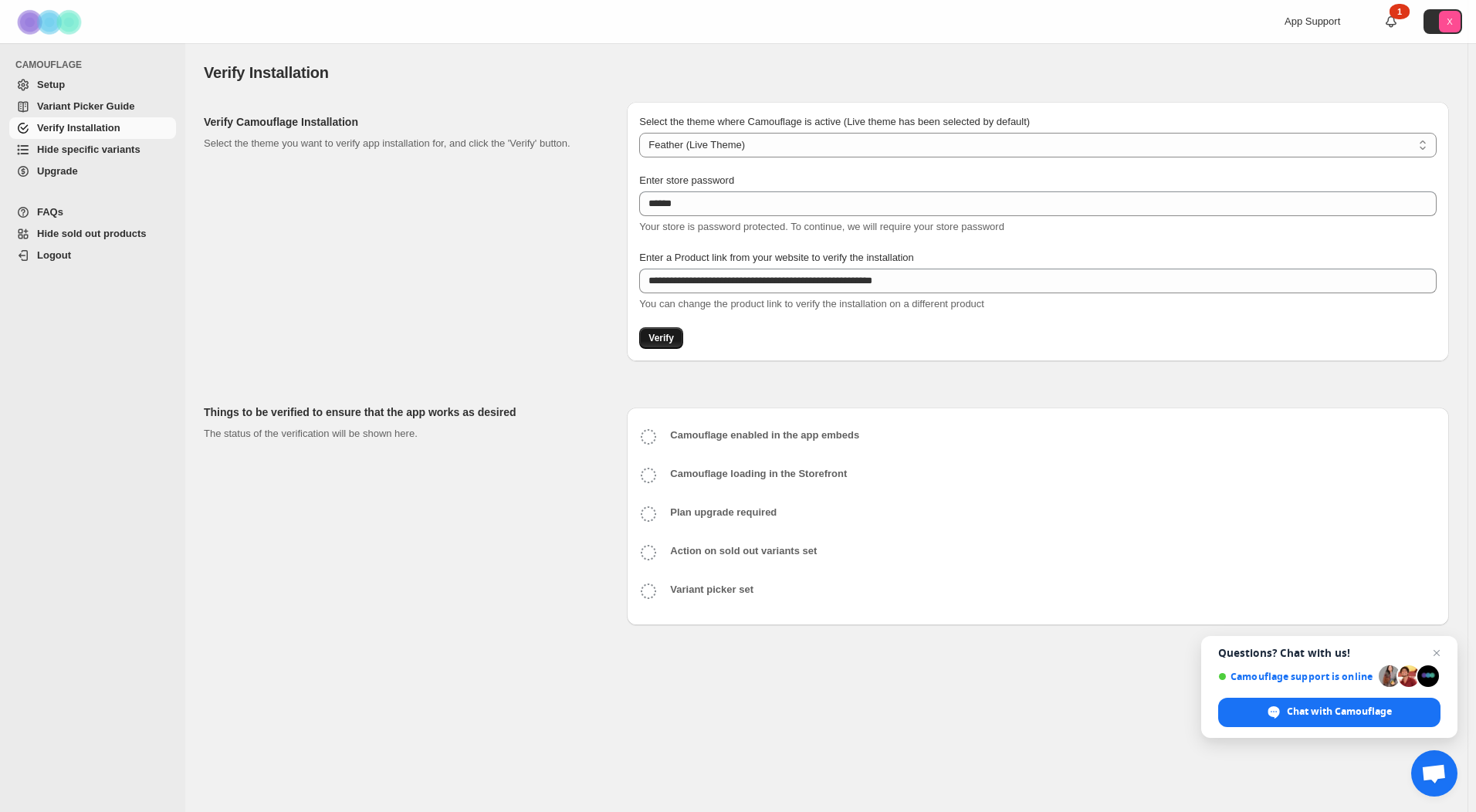
click at [663, 339] on span "Verify" at bounding box center [661, 338] width 25 height 13
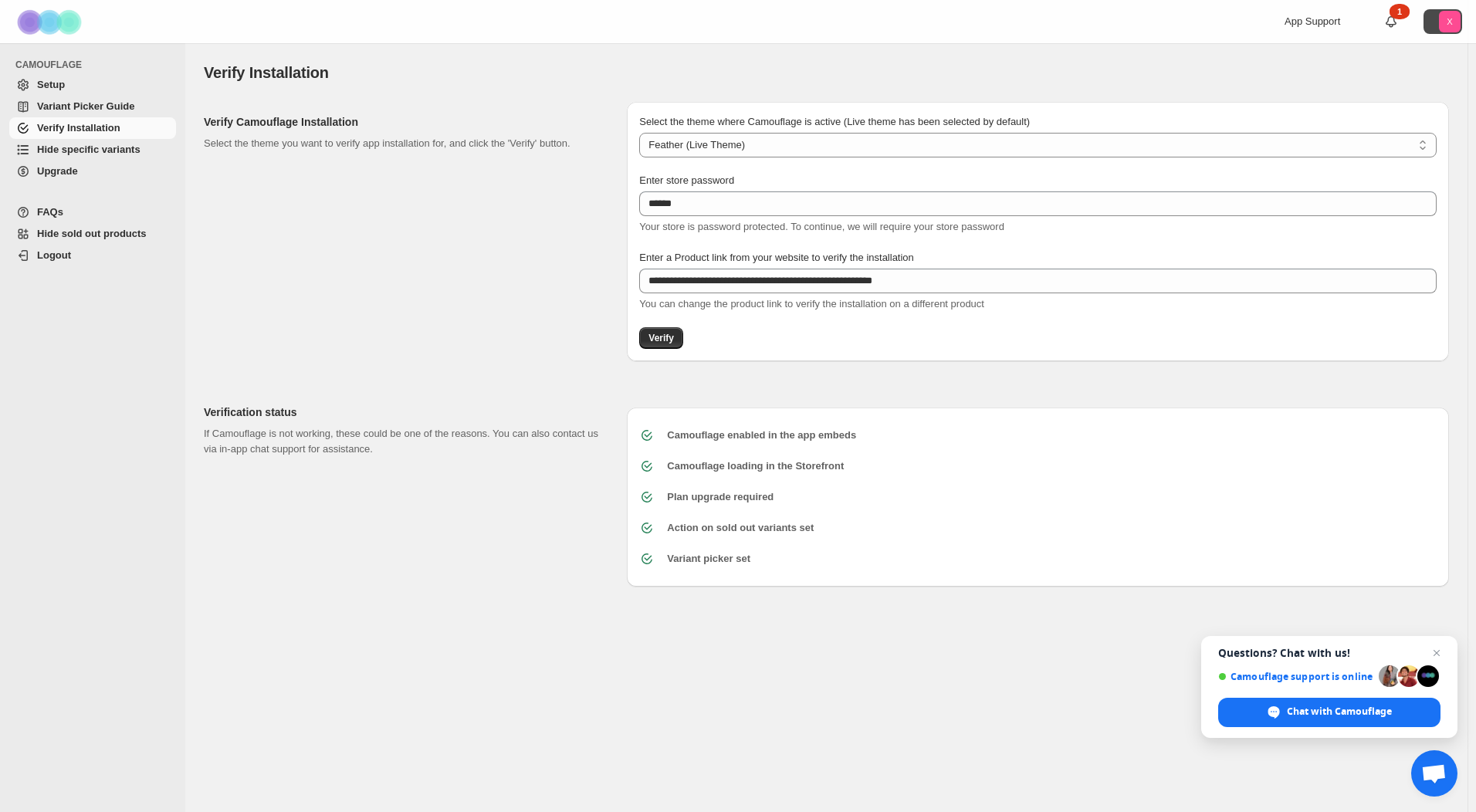
click at [1445, 17] on icon "X" at bounding box center [1451, 22] width 22 height 22
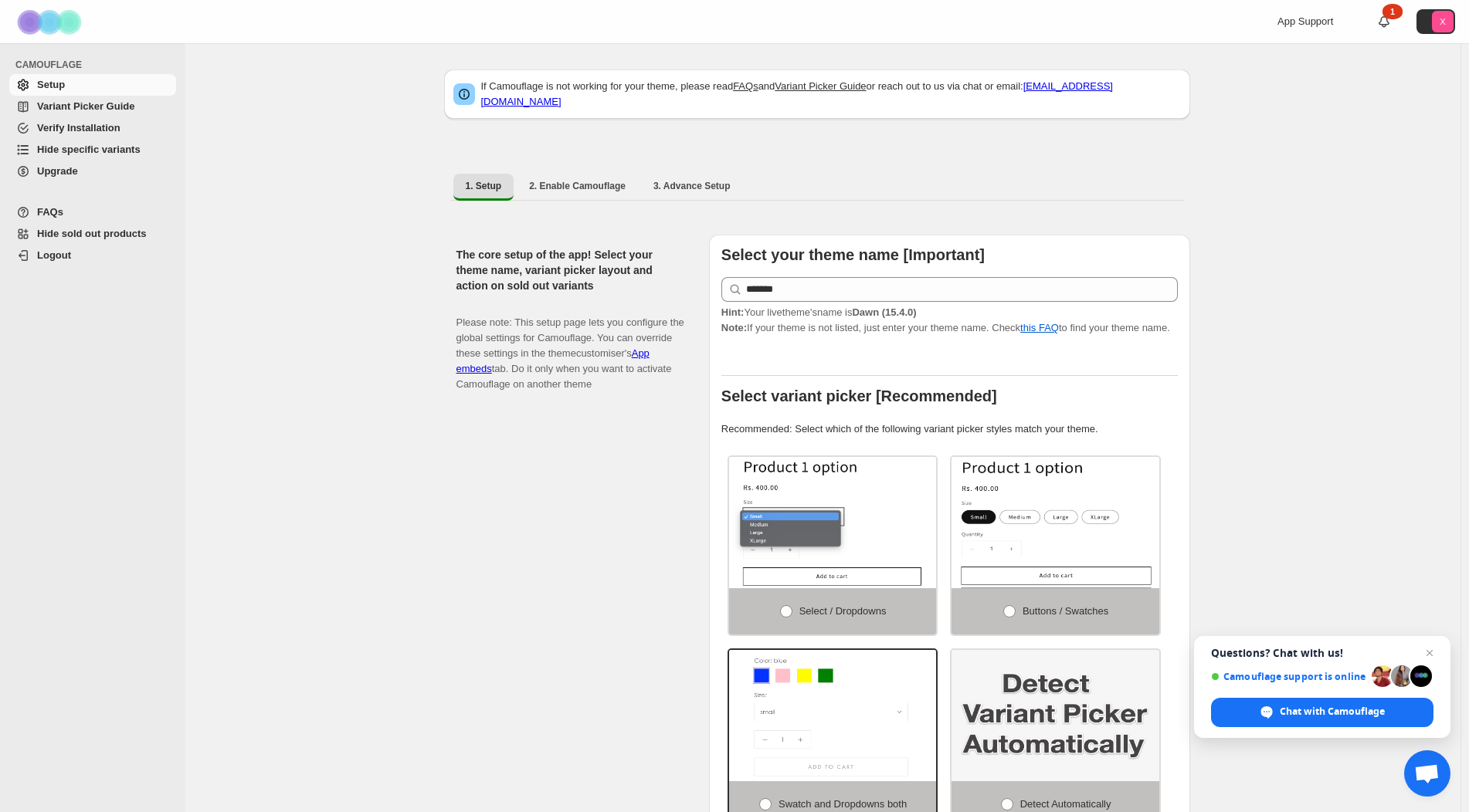
click at [69, 182] on link "Upgrade" at bounding box center [92, 172] width 166 height 22
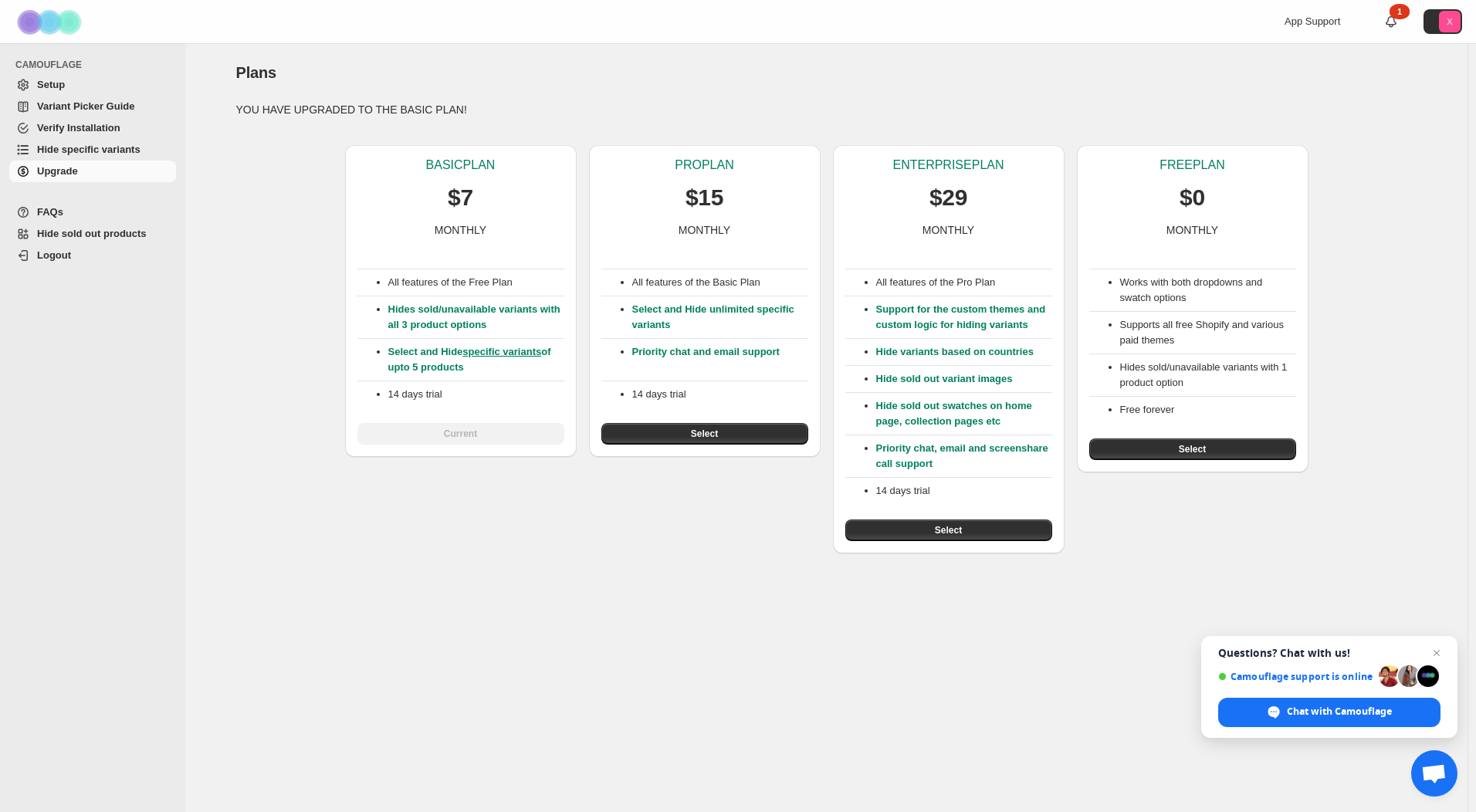
click at [79, 212] on span "FAQs" at bounding box center [105, 212] width 136 height 15
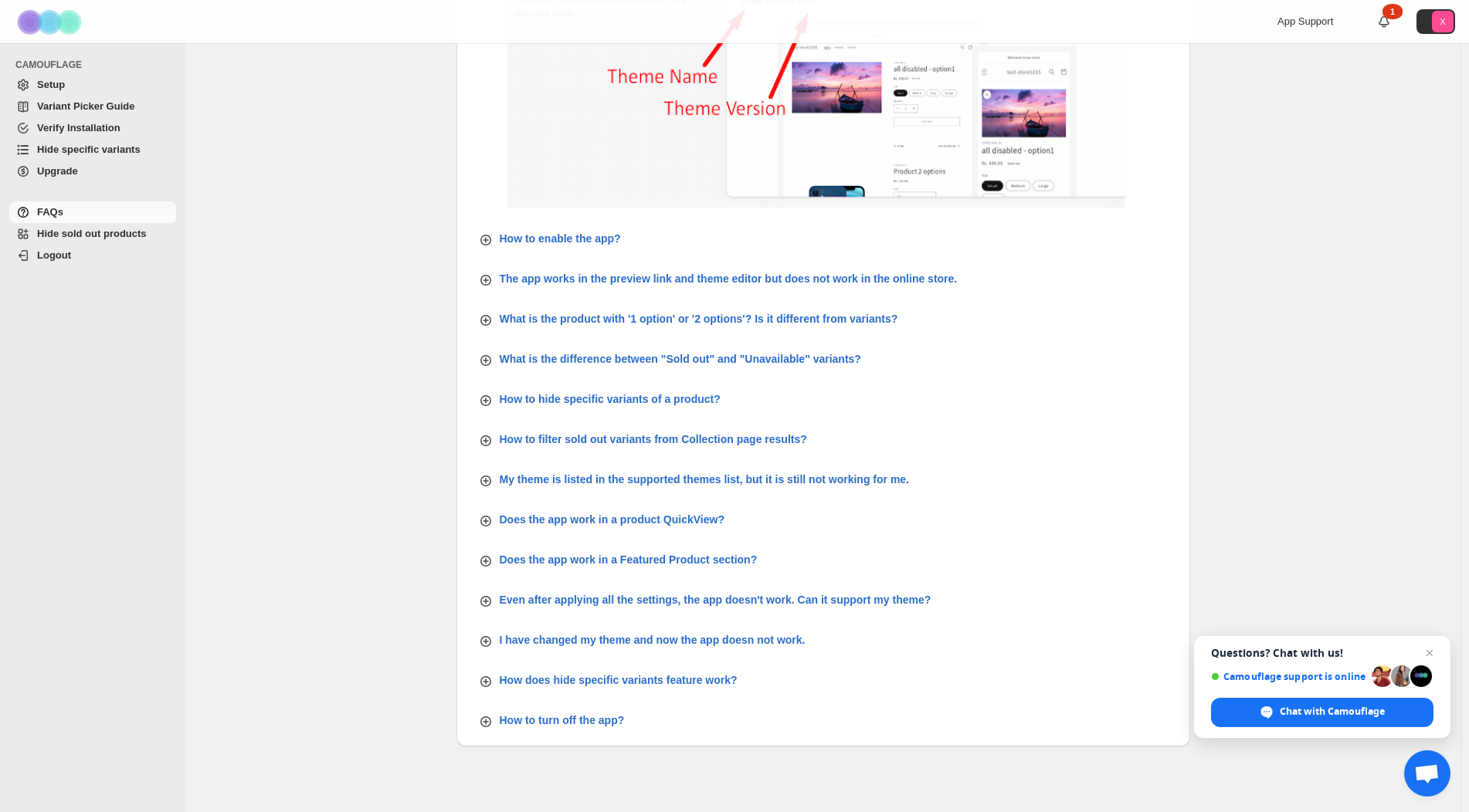
scroll to position [361, 0]
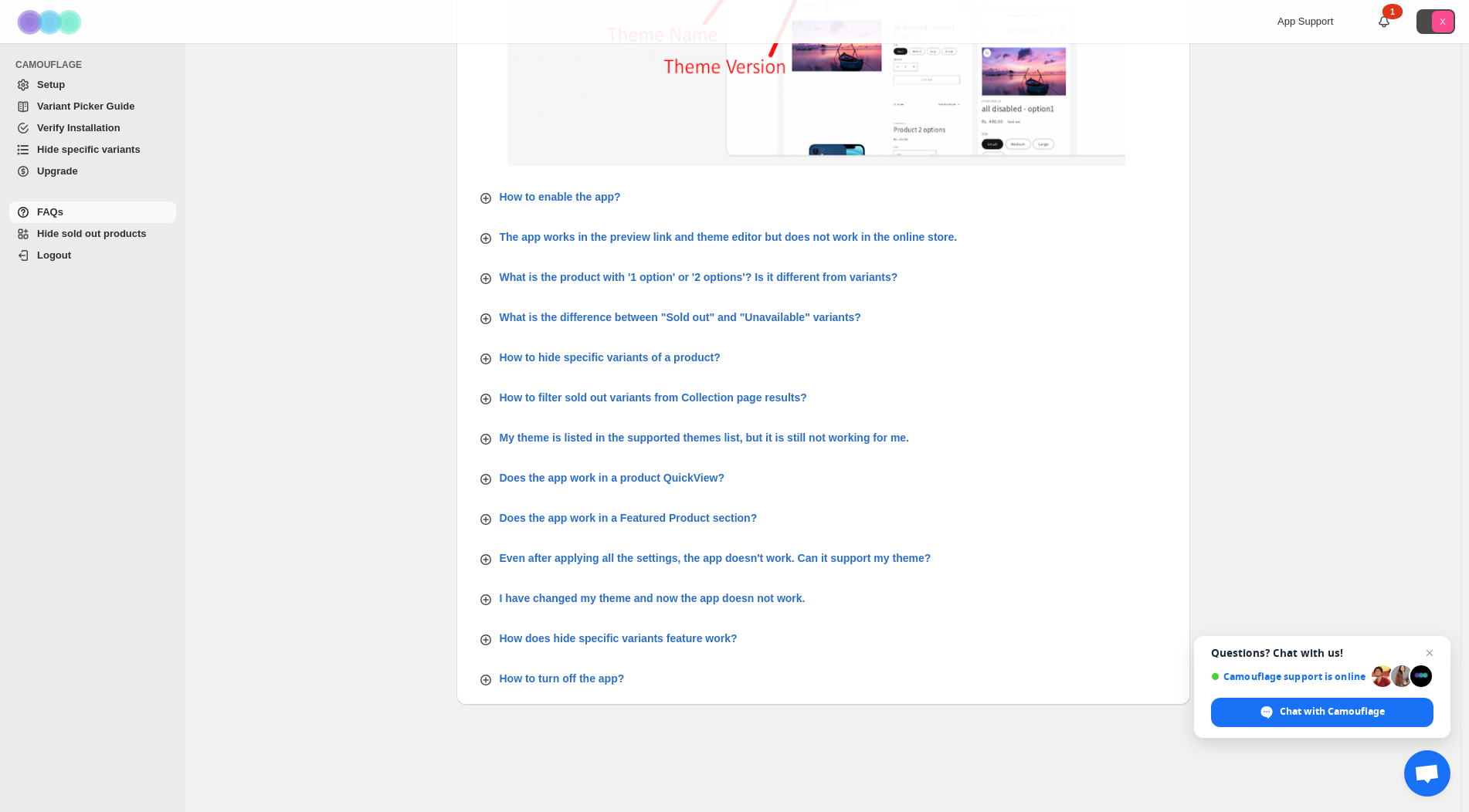
click at [1454, 20] on icon "X" at bounding box center [1443, 22] width 22 height 22
click at [1266, 418] on div "FAQs. This page is ready FAQs How to find the theme name? Go to Shopify Admin -…" at bounding box center [823, 247] width 1275 height 1130
click at [540, 558] on p "Even after applying all the settings, the app doesn't work. Can it support my t…" at bounding box center [715, 557] width 432 height 15
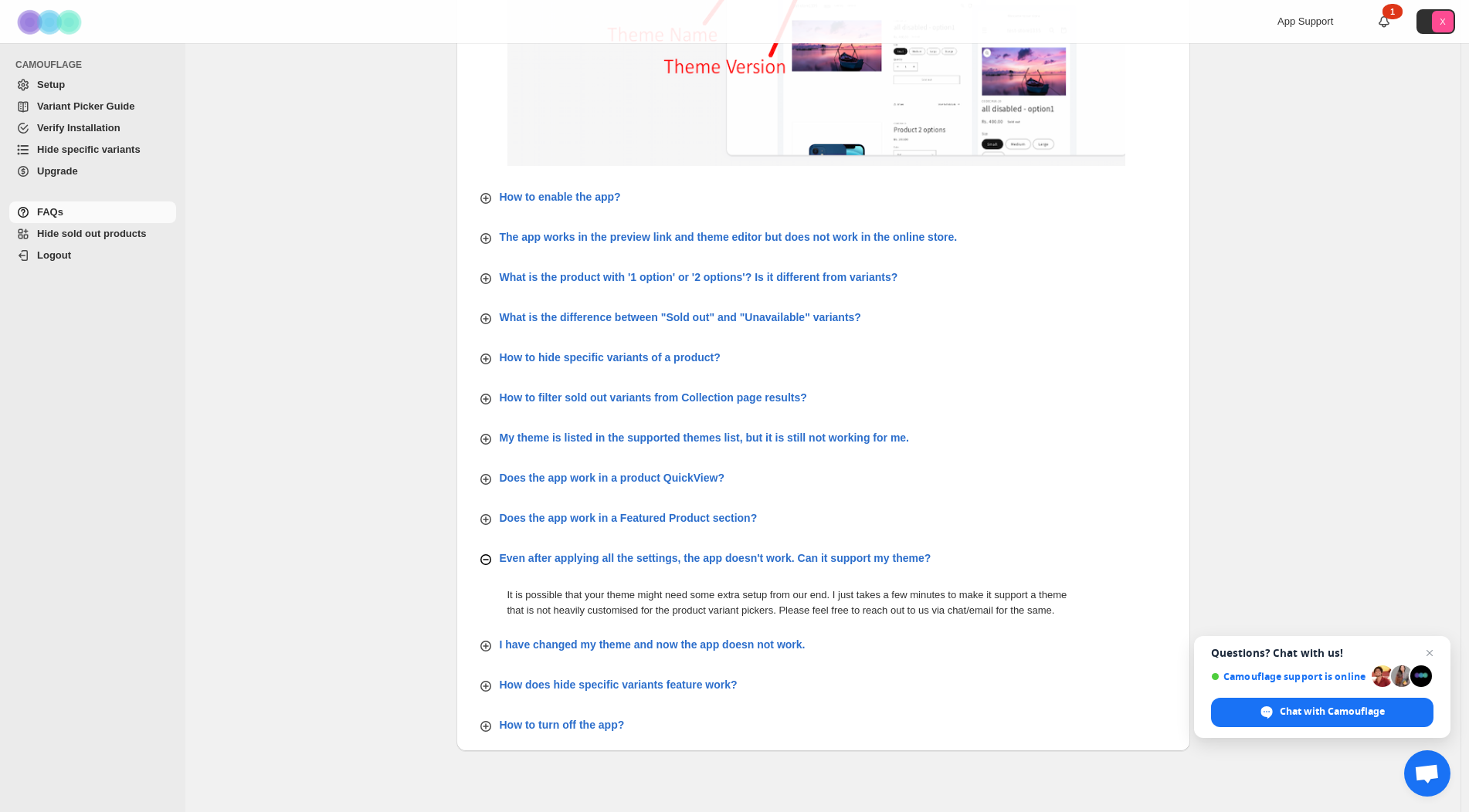
click at [540, 558] on p "Even after applying all the settings, the app doesn't work. Can it support my t…" at bounding box center [715, 557] width 432 height 15
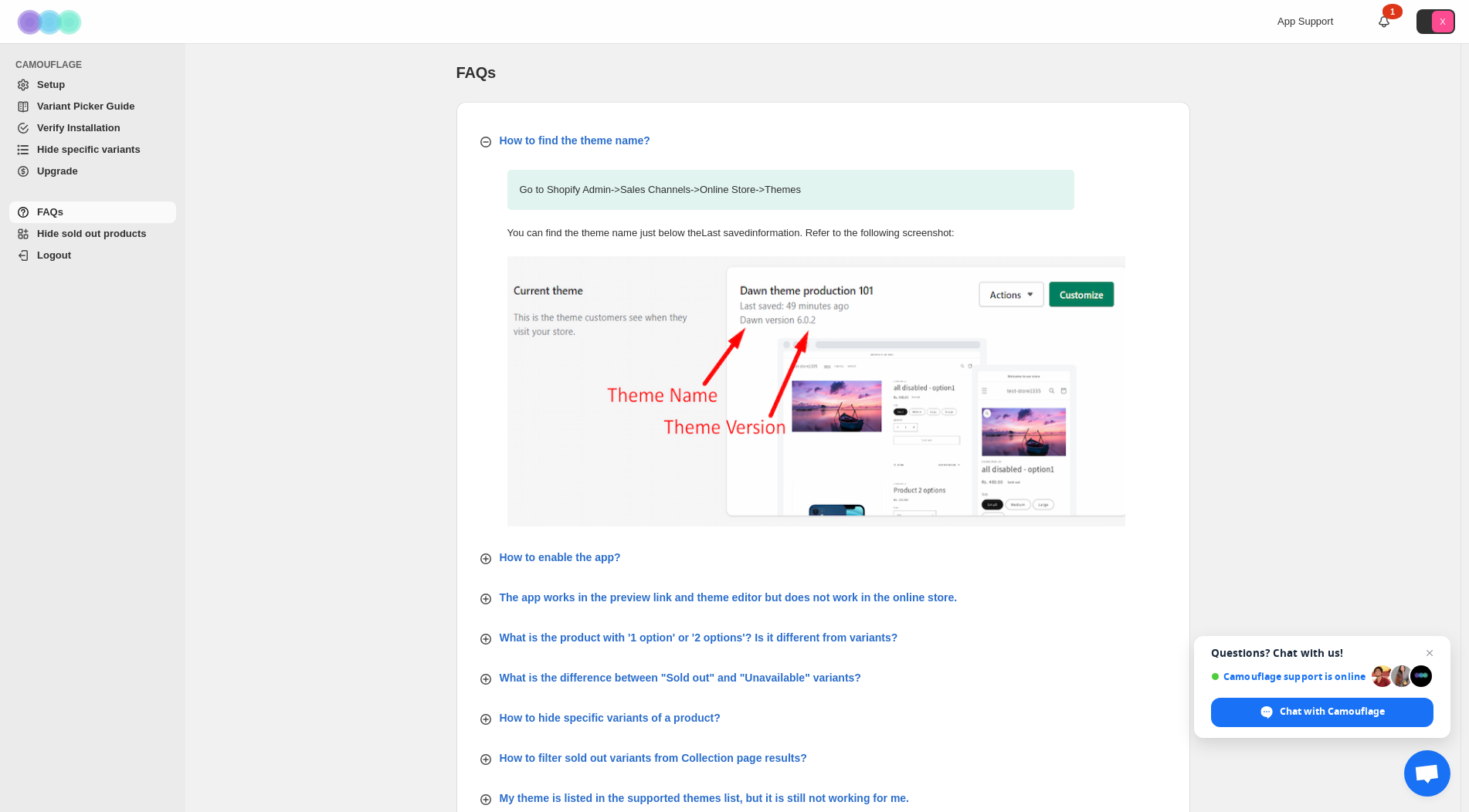
click at [49, 85] on span "Setup" at bounding box center [51, 85] width 28 height 12
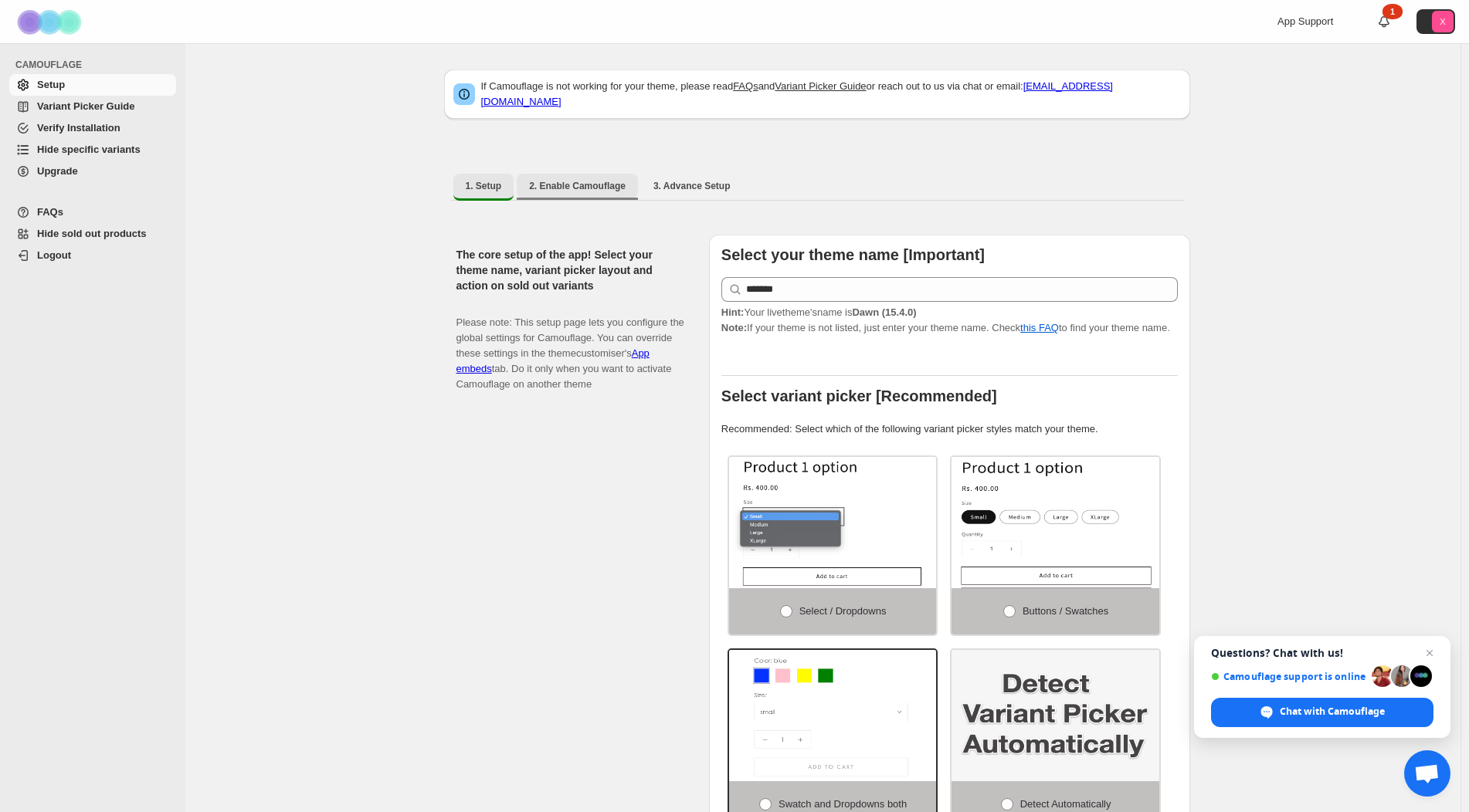
click at [554, 183] on button "2. Enable Camouflage" at bounding box center [577, 185] width 121 height 25
select select "**********"
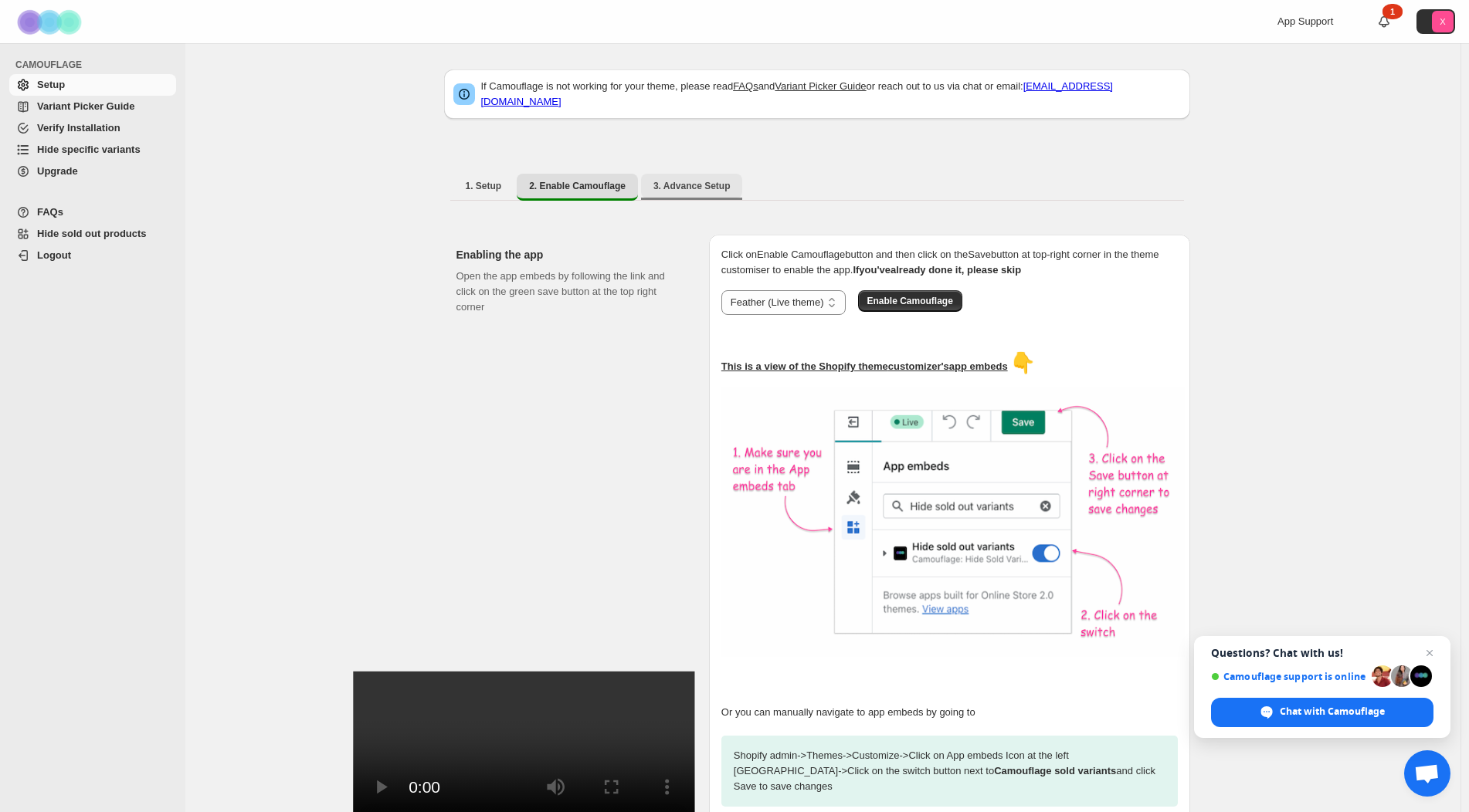
click at [709, 180] on span "3. Advance Setup" at bounding box center [691, 186] width 77 height 13
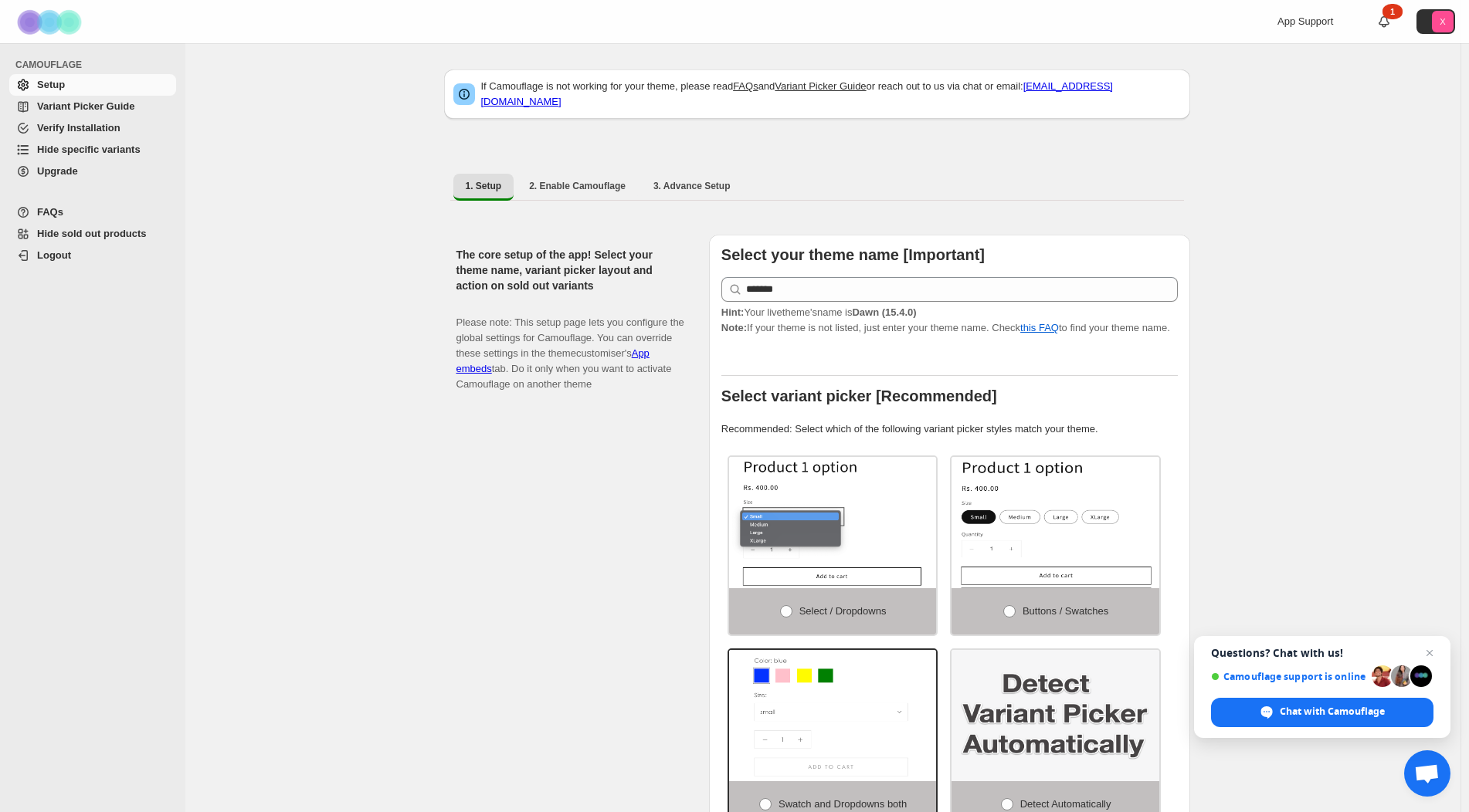
click at [76, 175] on span "Upgrade" at bounding box center [57, 171] width 41 height 12
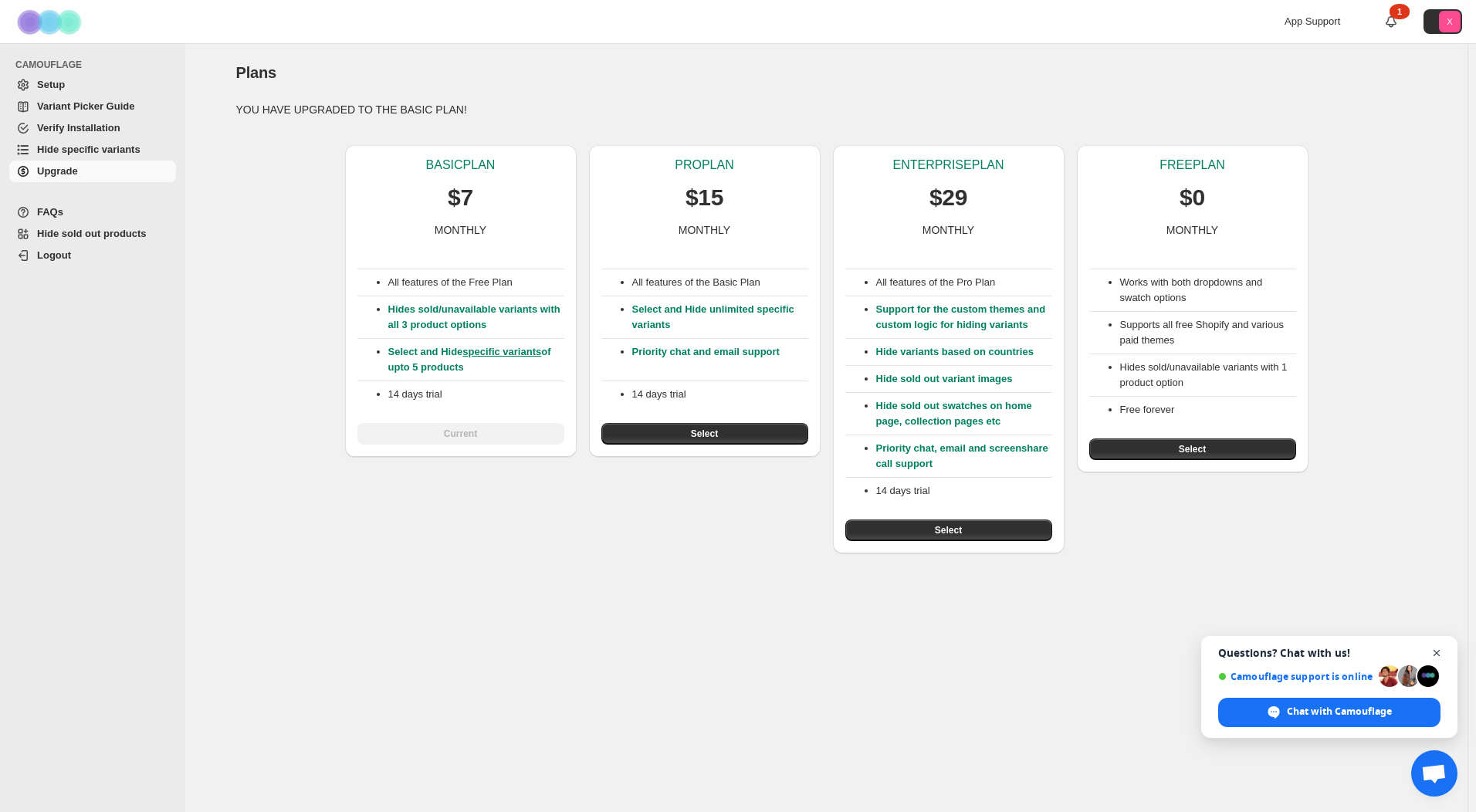
click at [1436, 651] on span "Open chat" at bounding box center [1437, 653] width 19 height 19
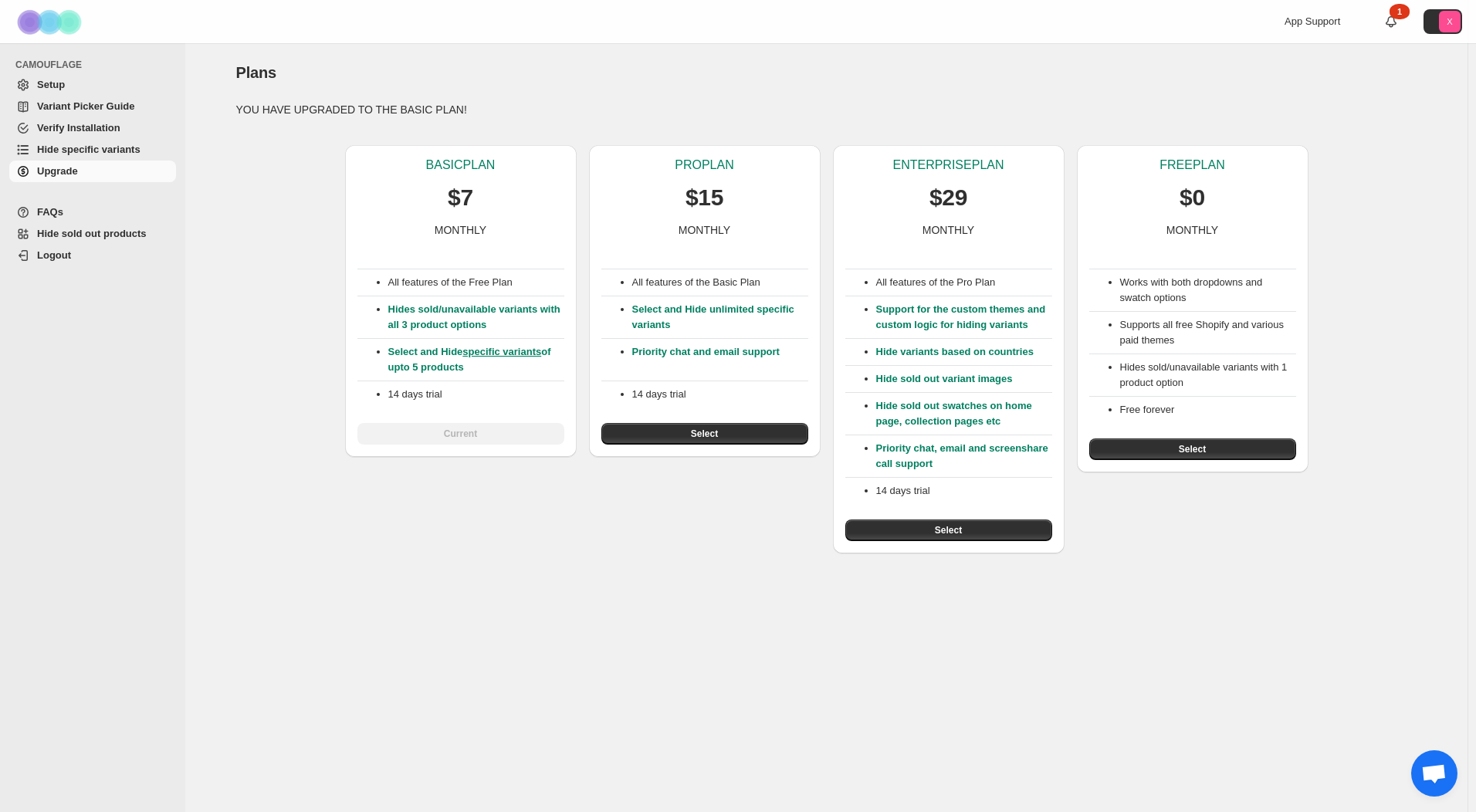
click at [457, 438] on div "All features of the Free Plan Hides sold/unavailable variants with all 3 produc…" at bounding box center [461, 342] width 207 height 207
